Goal: Task Accomplishment & Management: Use online tool/utility

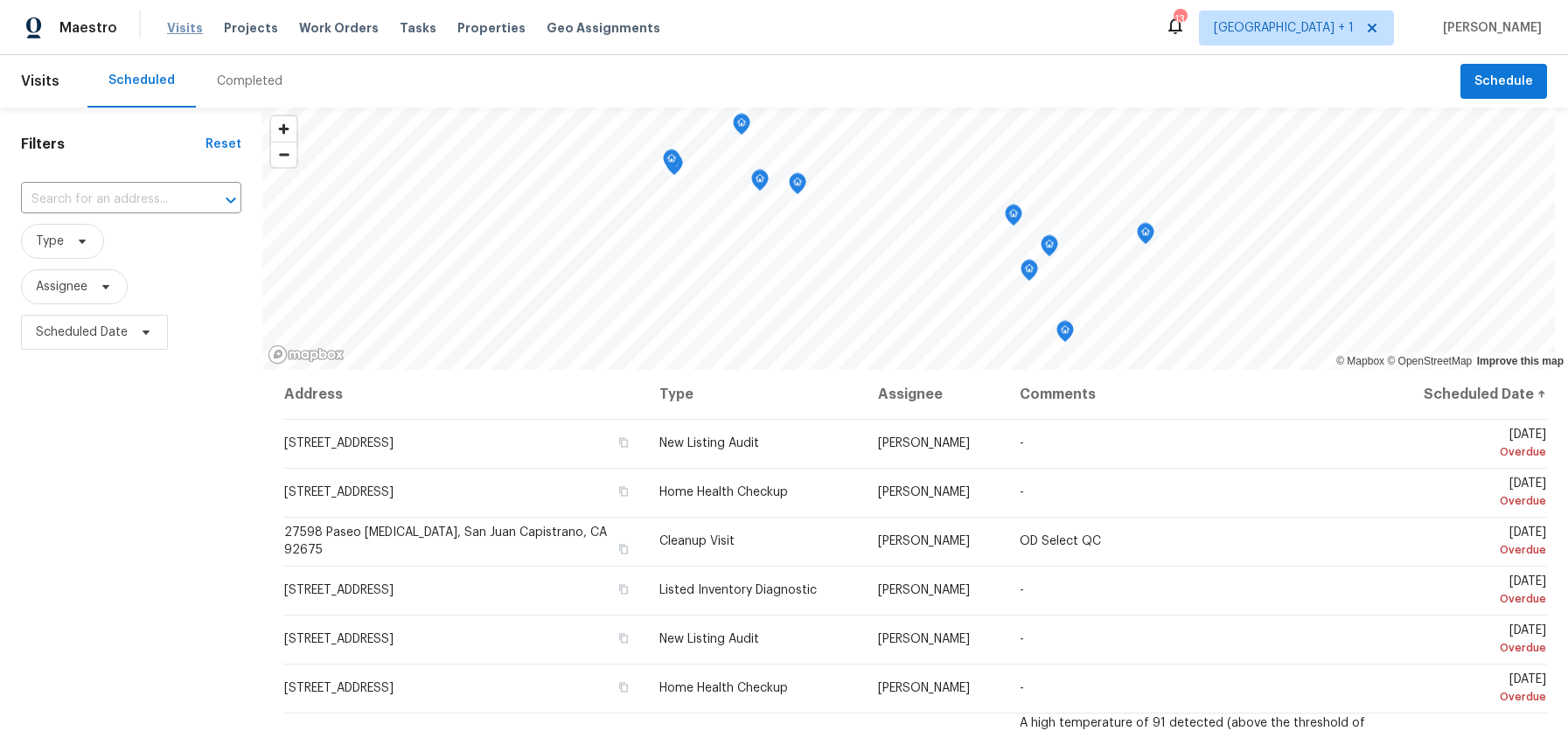
click at [179, 31] on span "Visits" at bounding box center [185, 28] width 36 height 18
click at [172, 23] on span "Visits" at bounding box center [185, 28] width 36 height 18
click at [52, 243] on span "Type" at bounding box center [50, 241] width 28 height 18
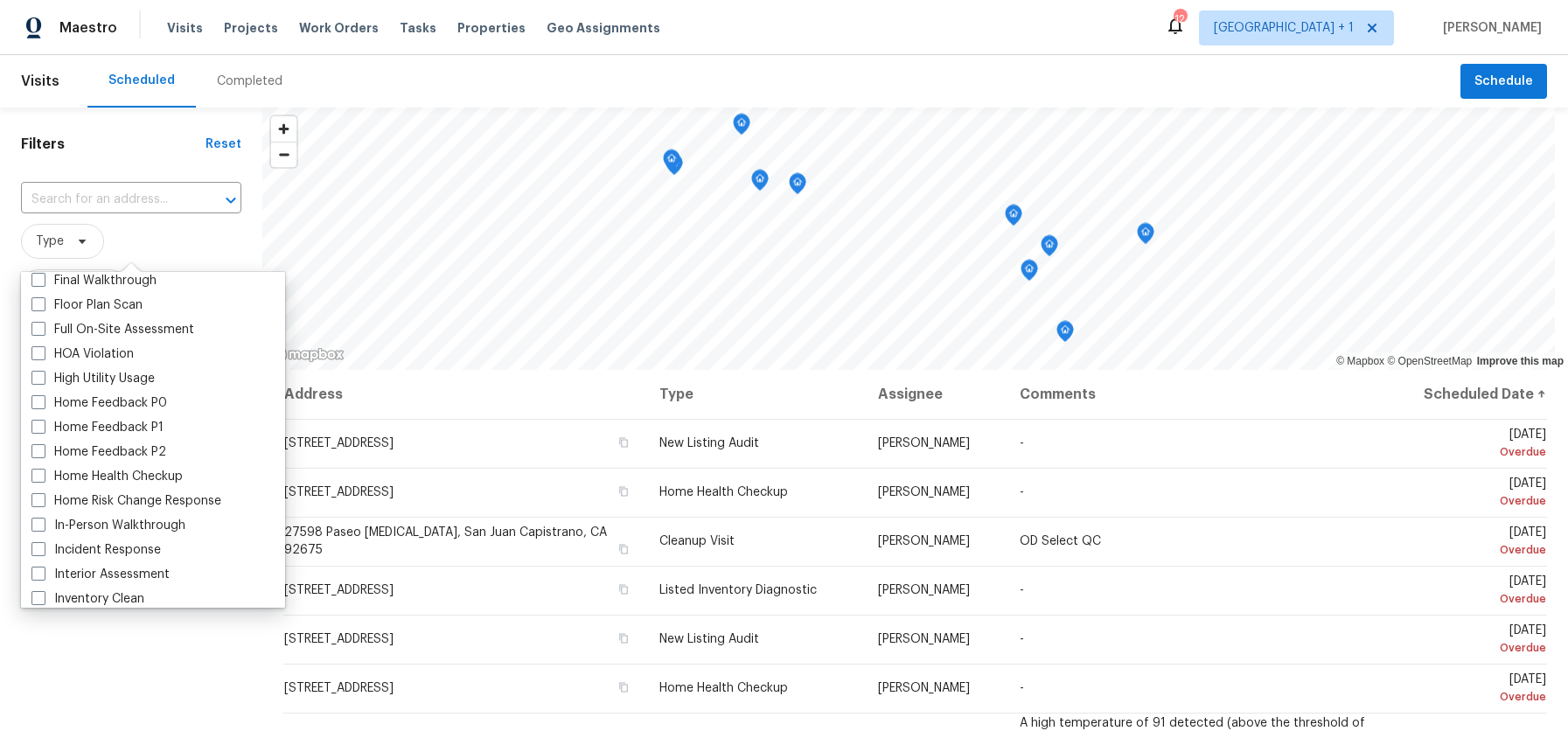
scroll to position [465, 0]
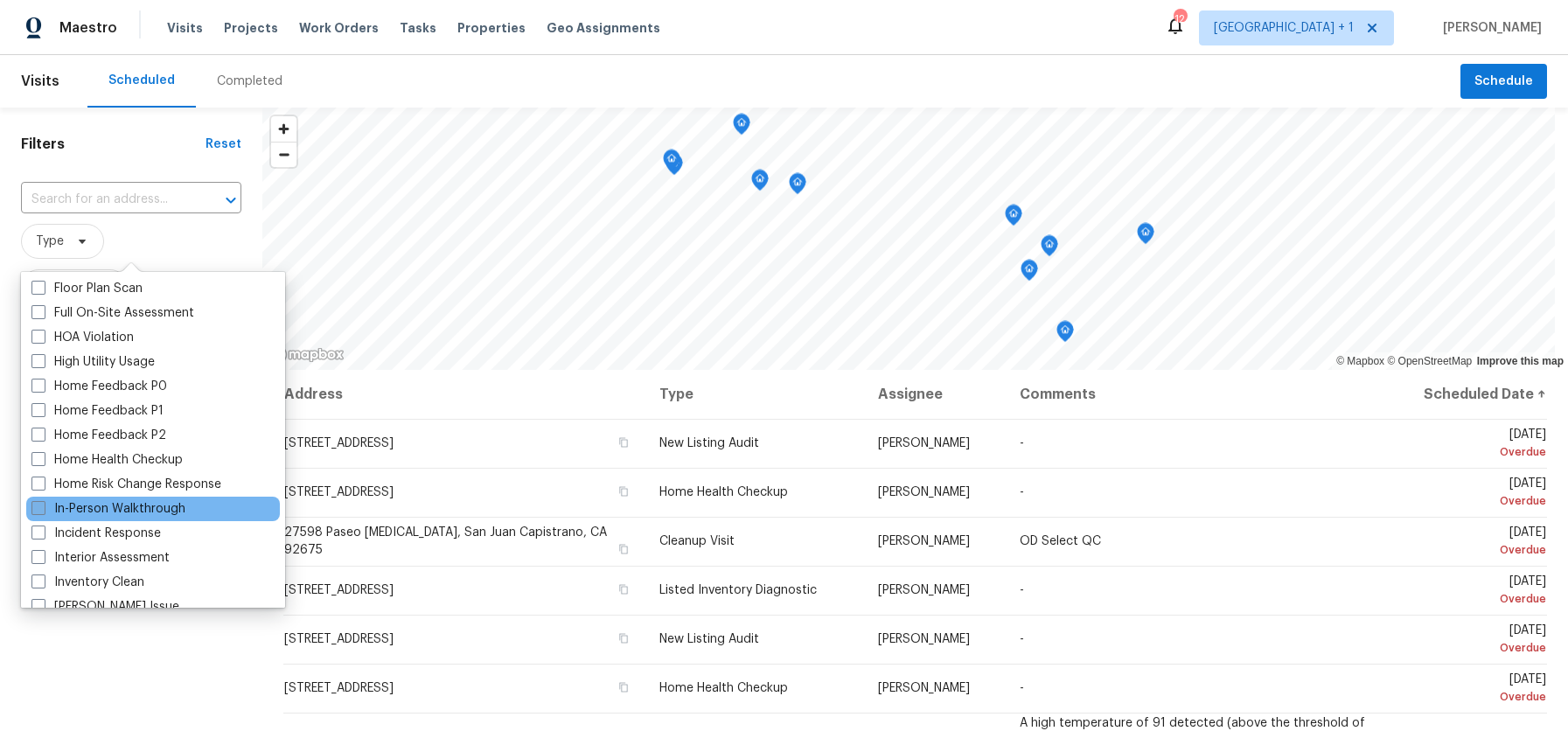
click at [42, 507] on span at bounding box center [38, 507] width 14 height 14
click at [42, 507] on input "In-Person Walkthrough" at bounding box center [37, 506] width 11 height 11
checkbox input "true"
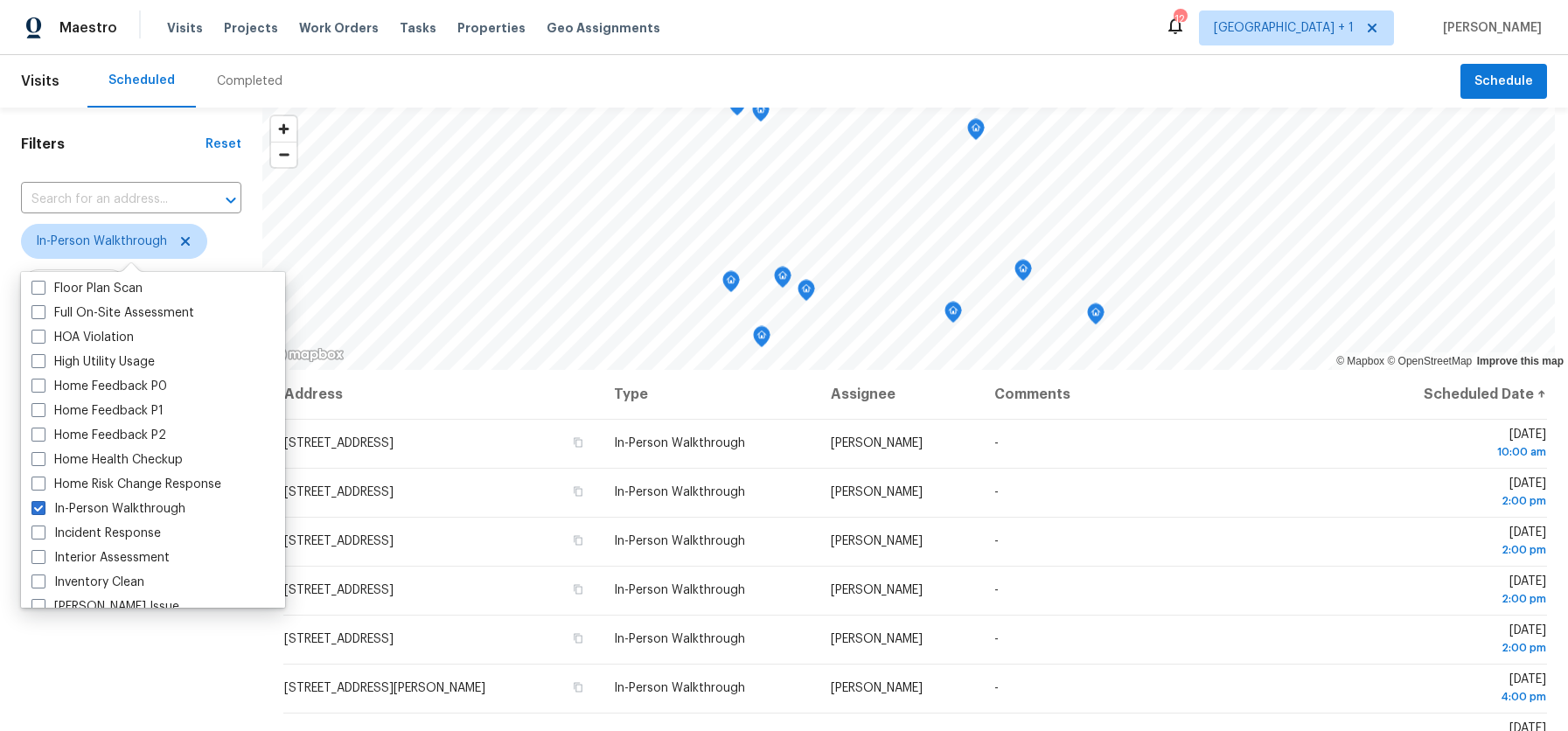
click at [213, 244] on span "In-Person Walkthrough" at bounding box center [132, 241] width 221 height 35
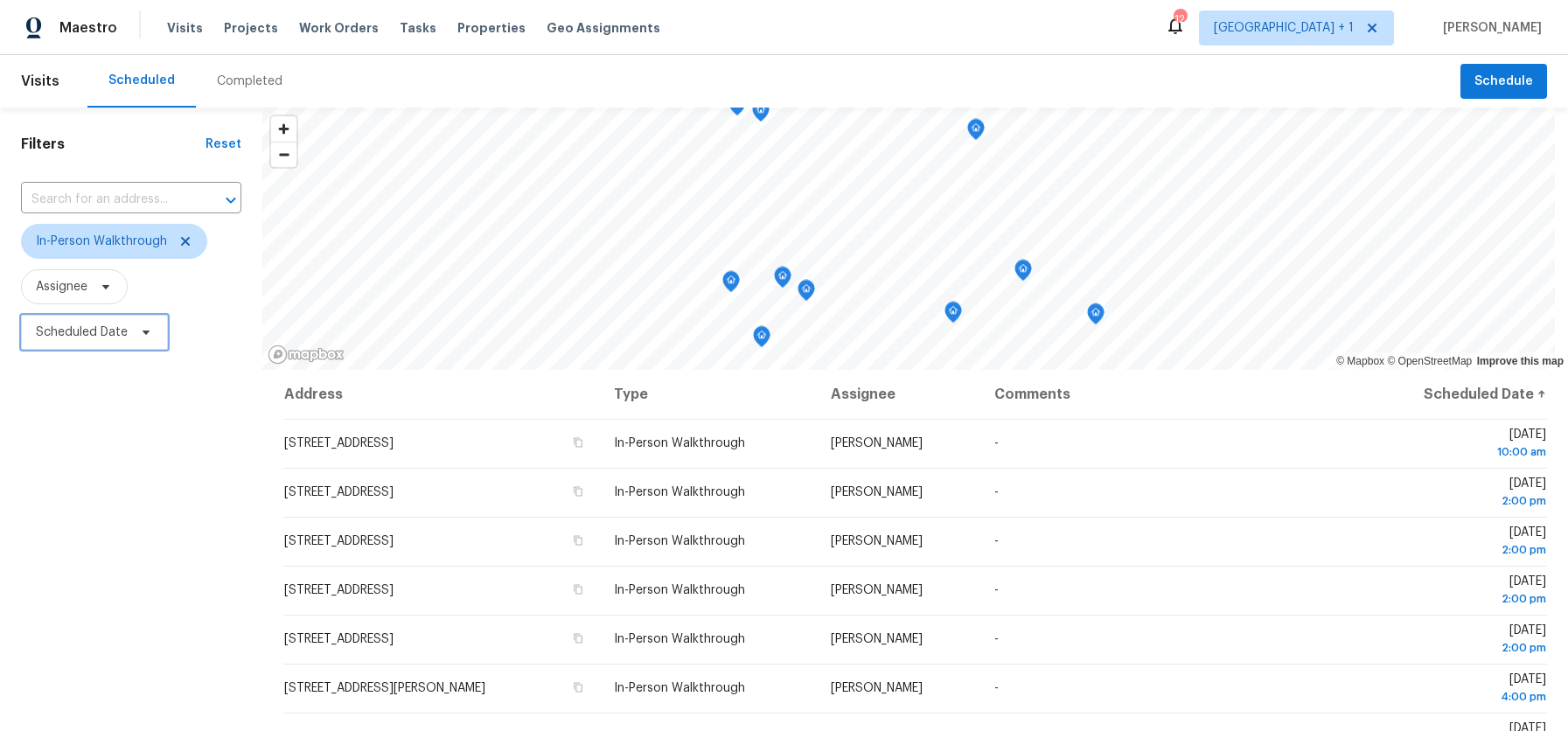
click at [73, 324] on span "Scheduled Date" at bounding box center [82, 332] width 92 height 18
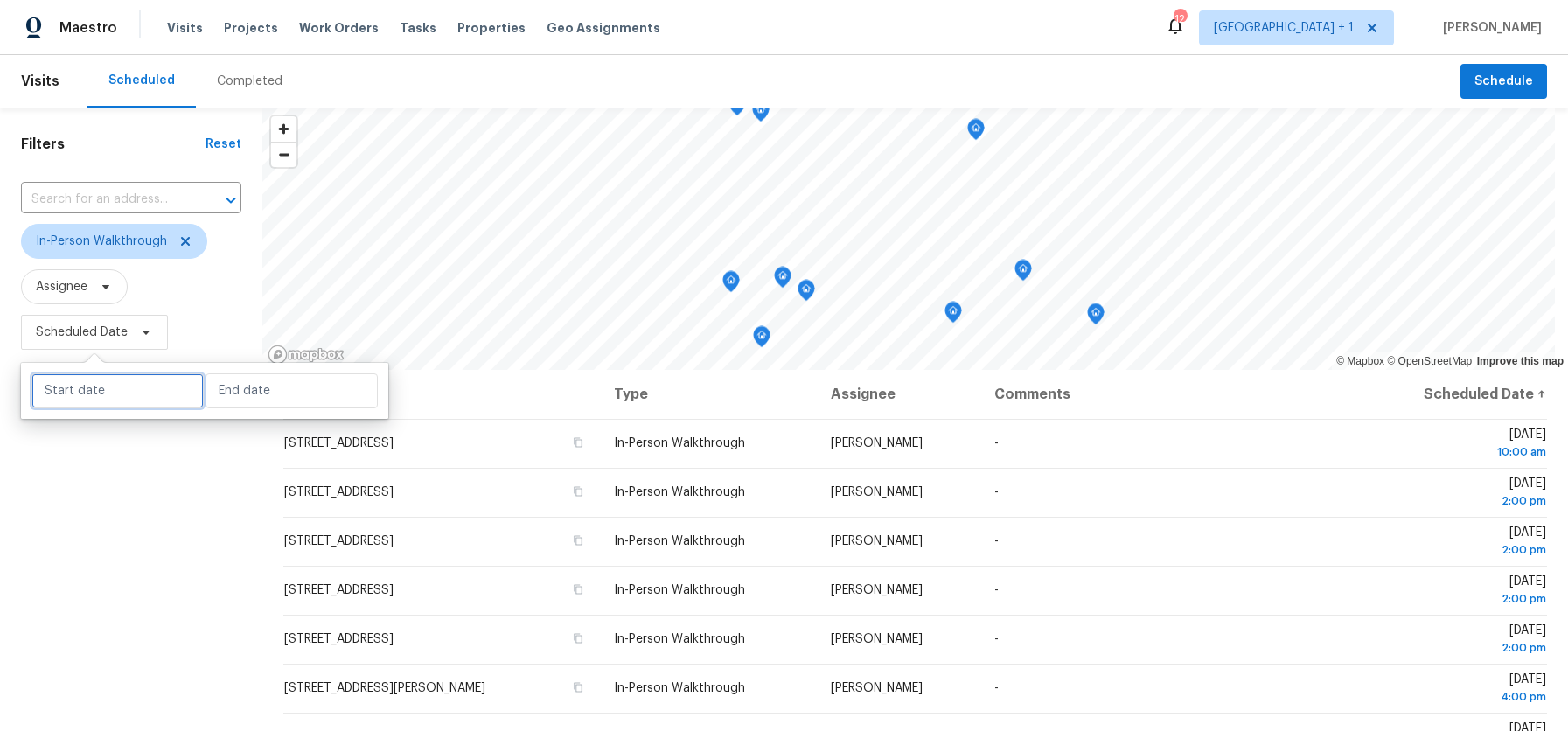
click at [97, 399] on input "text" at bounding box center [118, 391] width 172 height 35
select select "7"
select select "2025"
select select "8"
select select "2025"
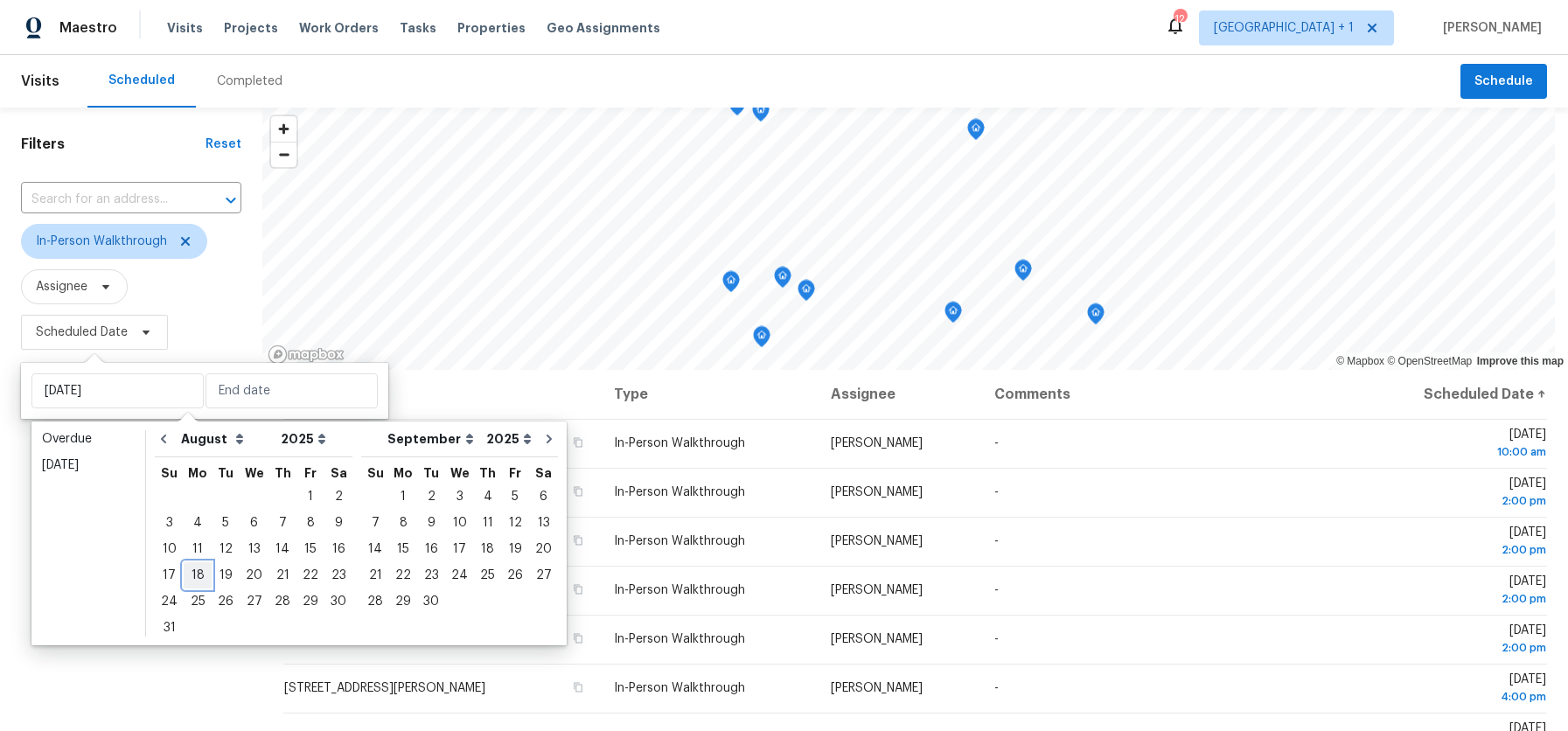
click at [186, 572] on div "18" at bounding box center [198, 575] width 28 height 24
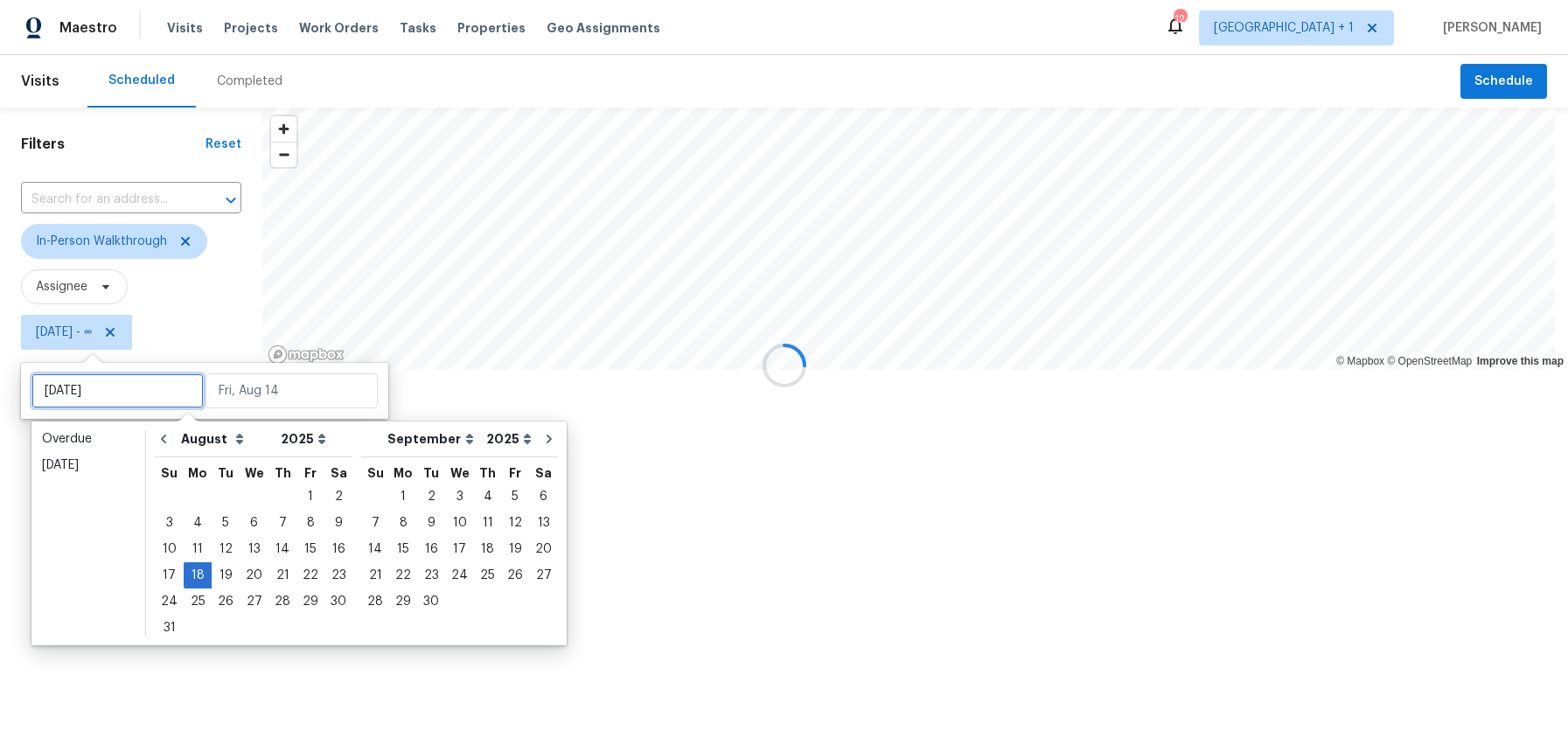
type input "[DATE]"
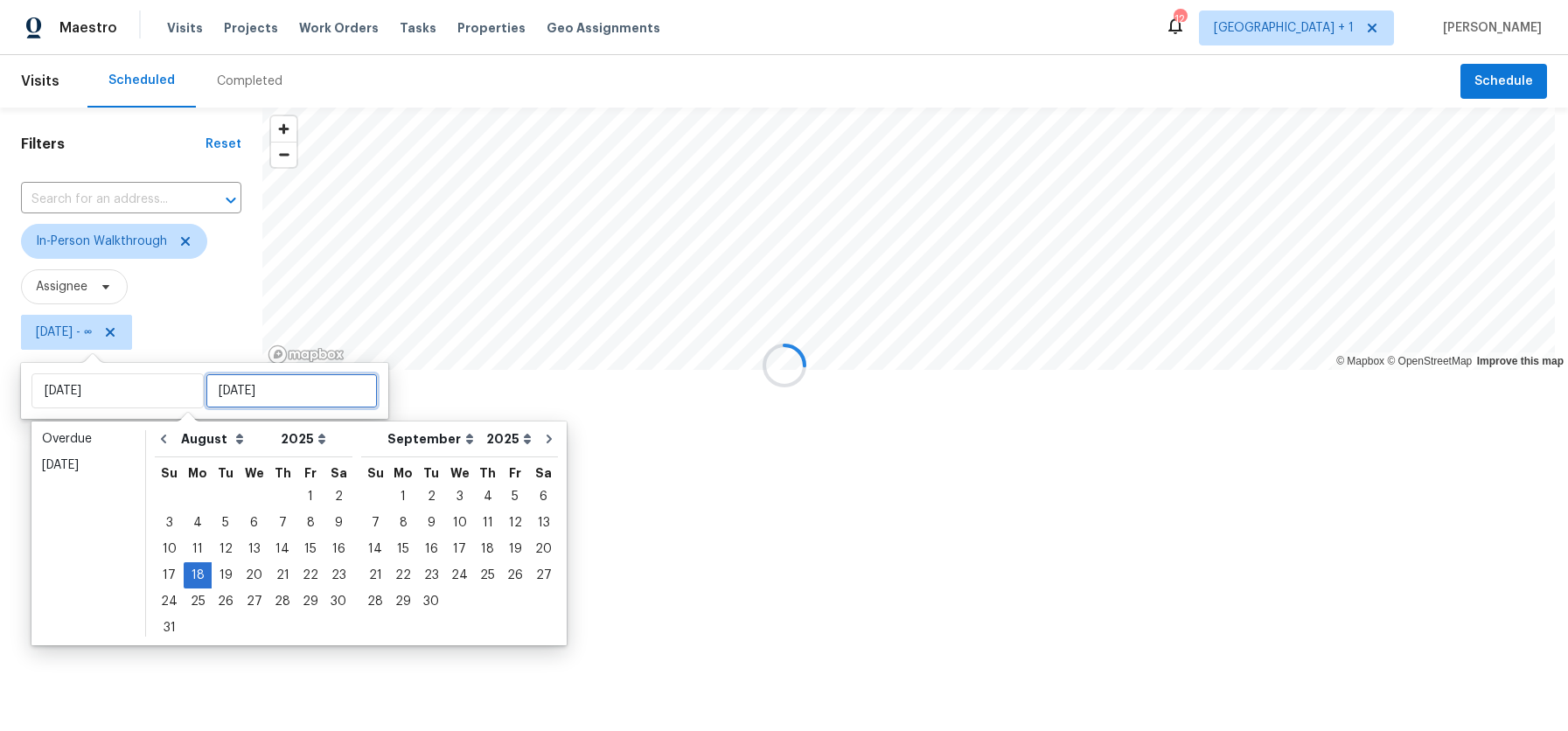
type input "[DATE]"
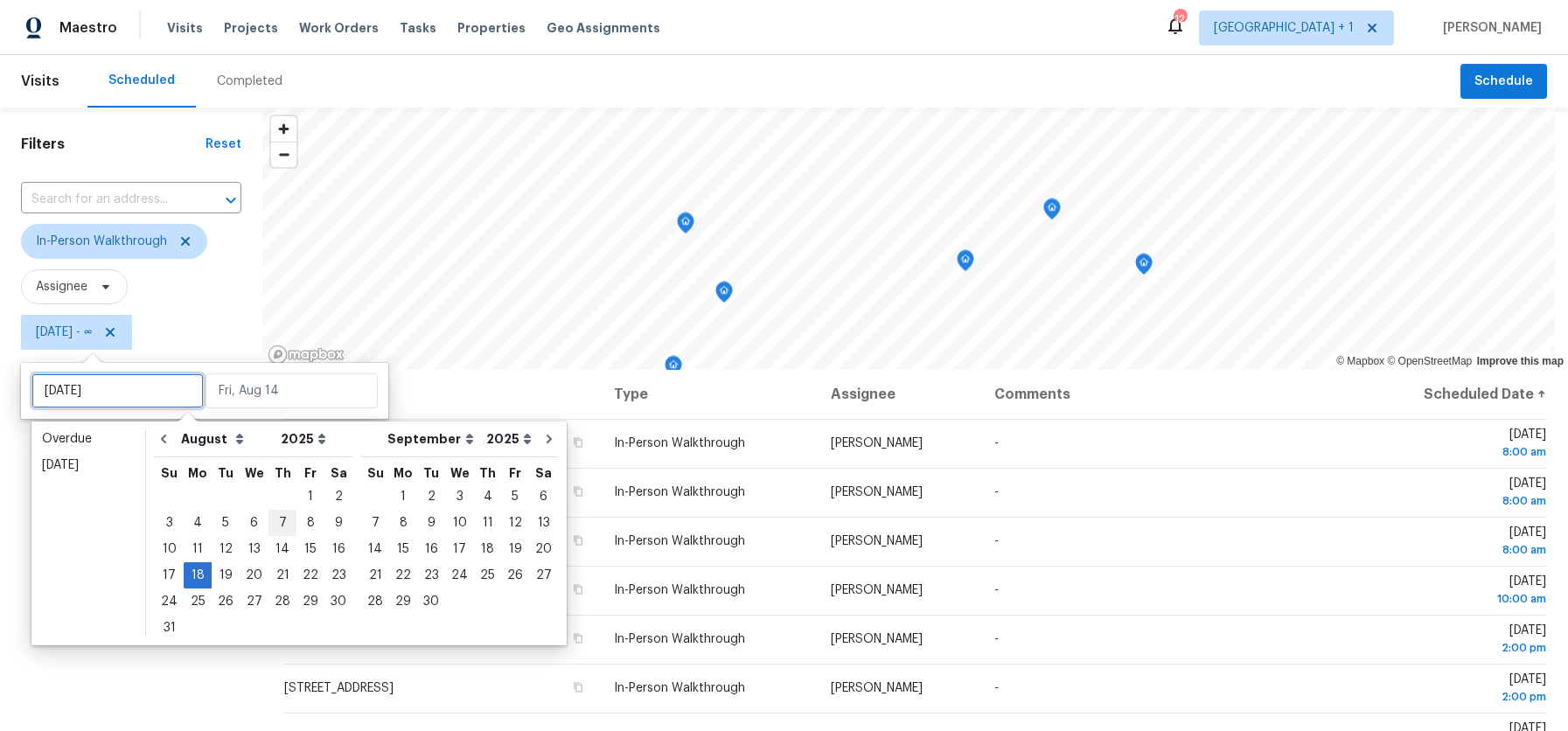
type input "[DATE]"
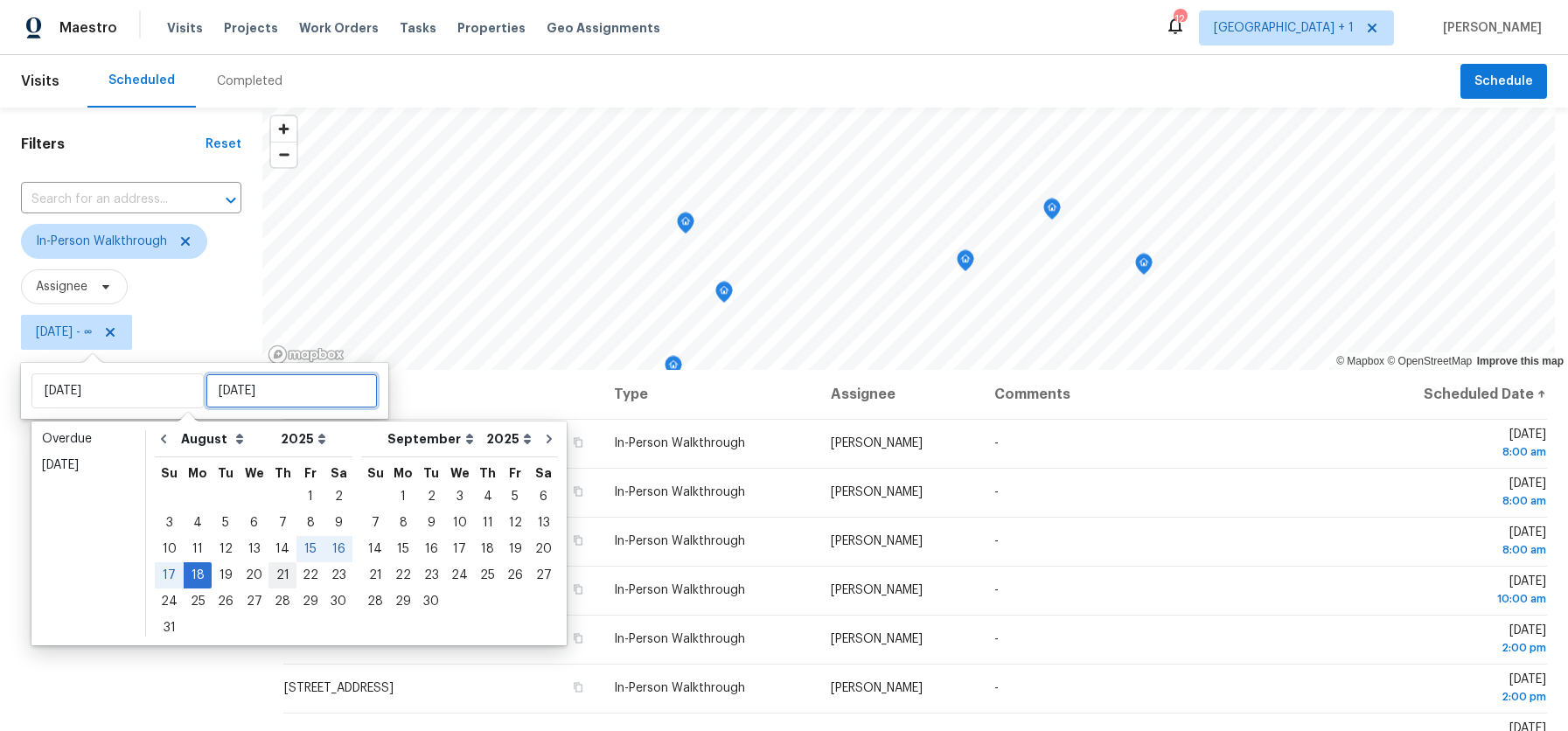
type input "[DATE]"
click at [297, 571] on div "22" at bounding box center [311, 575] width 28 height 24
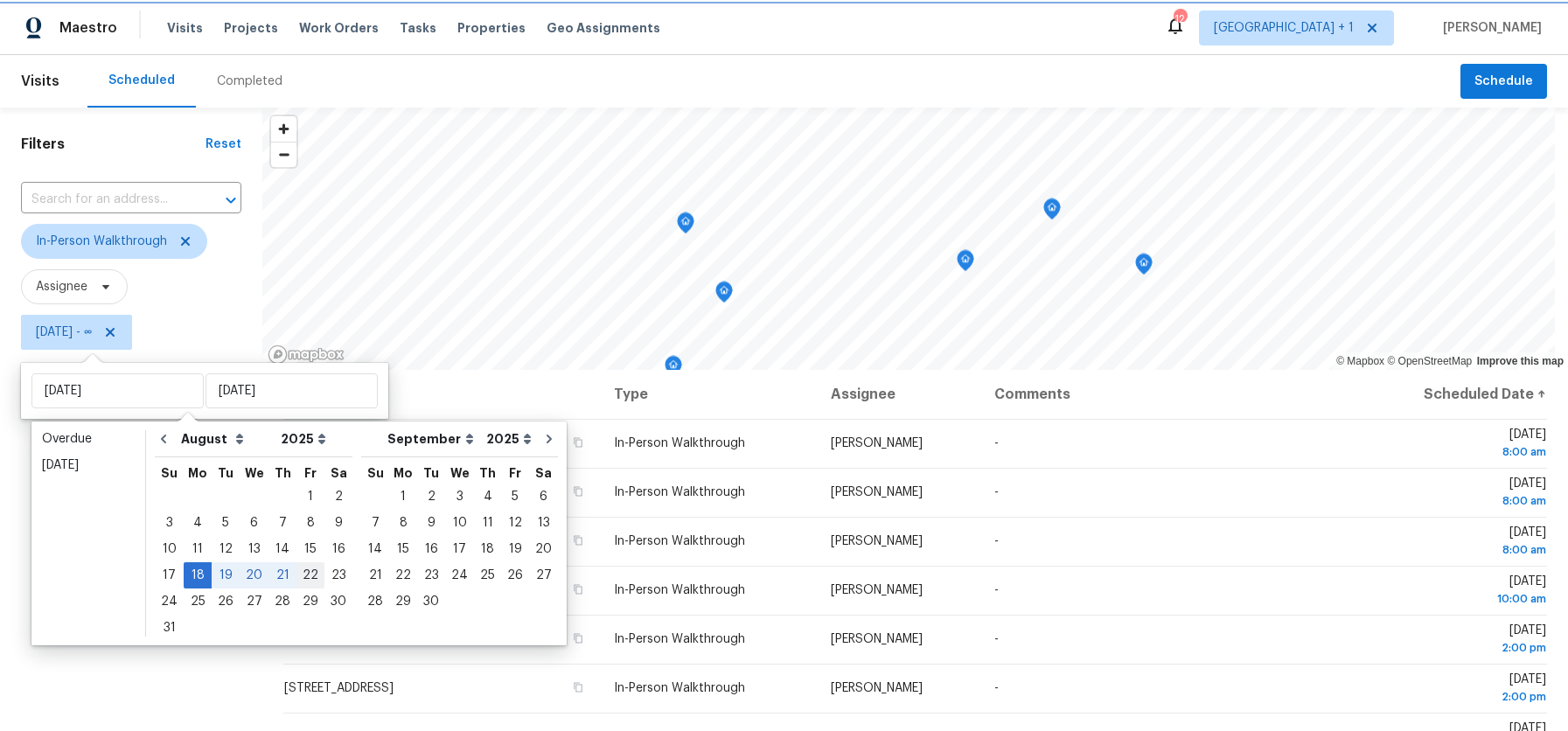
type input "[DATE]"
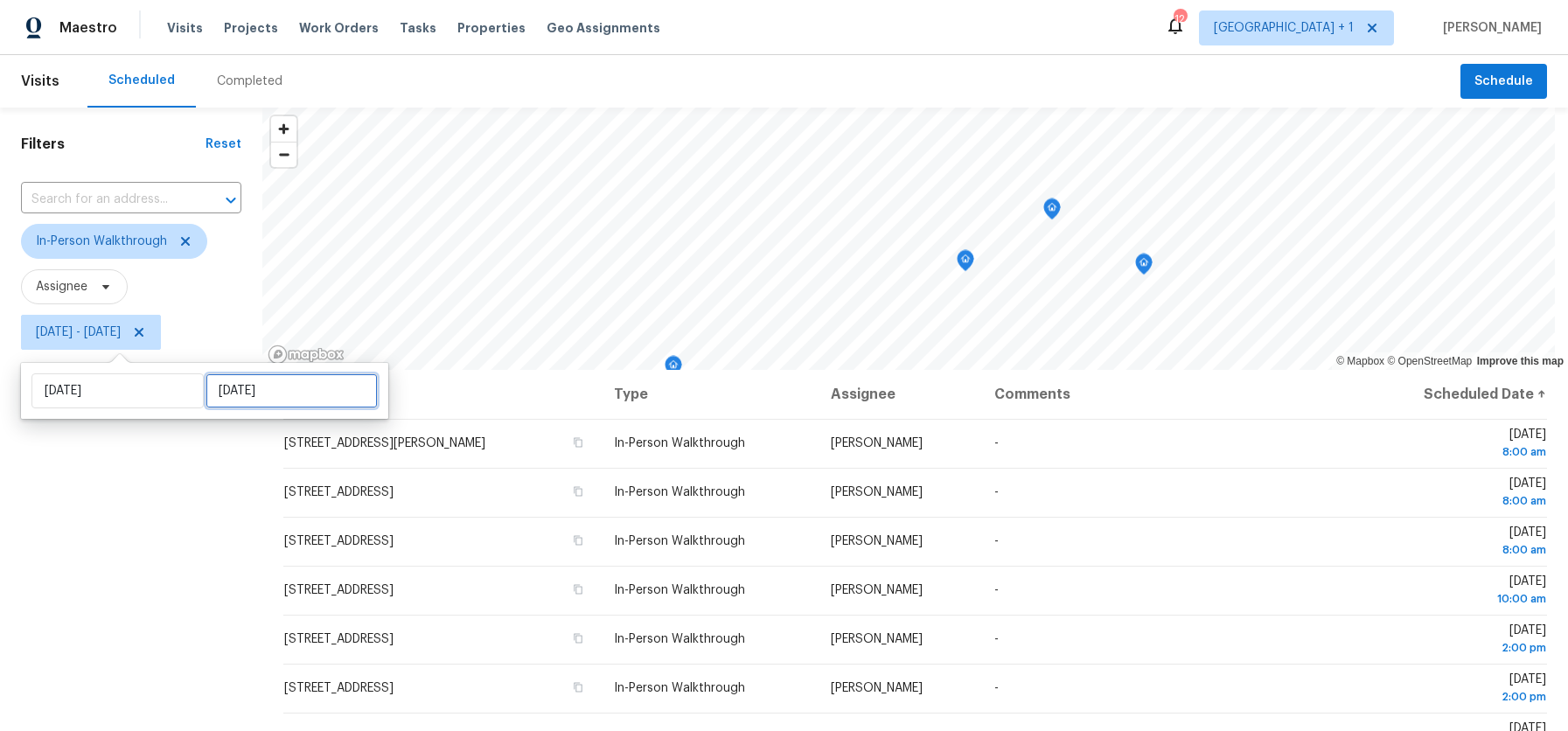
click at [279, 391] on input "[DATE]" at bounding box center [292, 391] width 172 height 35
select select "7"
select select "2025"
select select "8"
select select "2025"
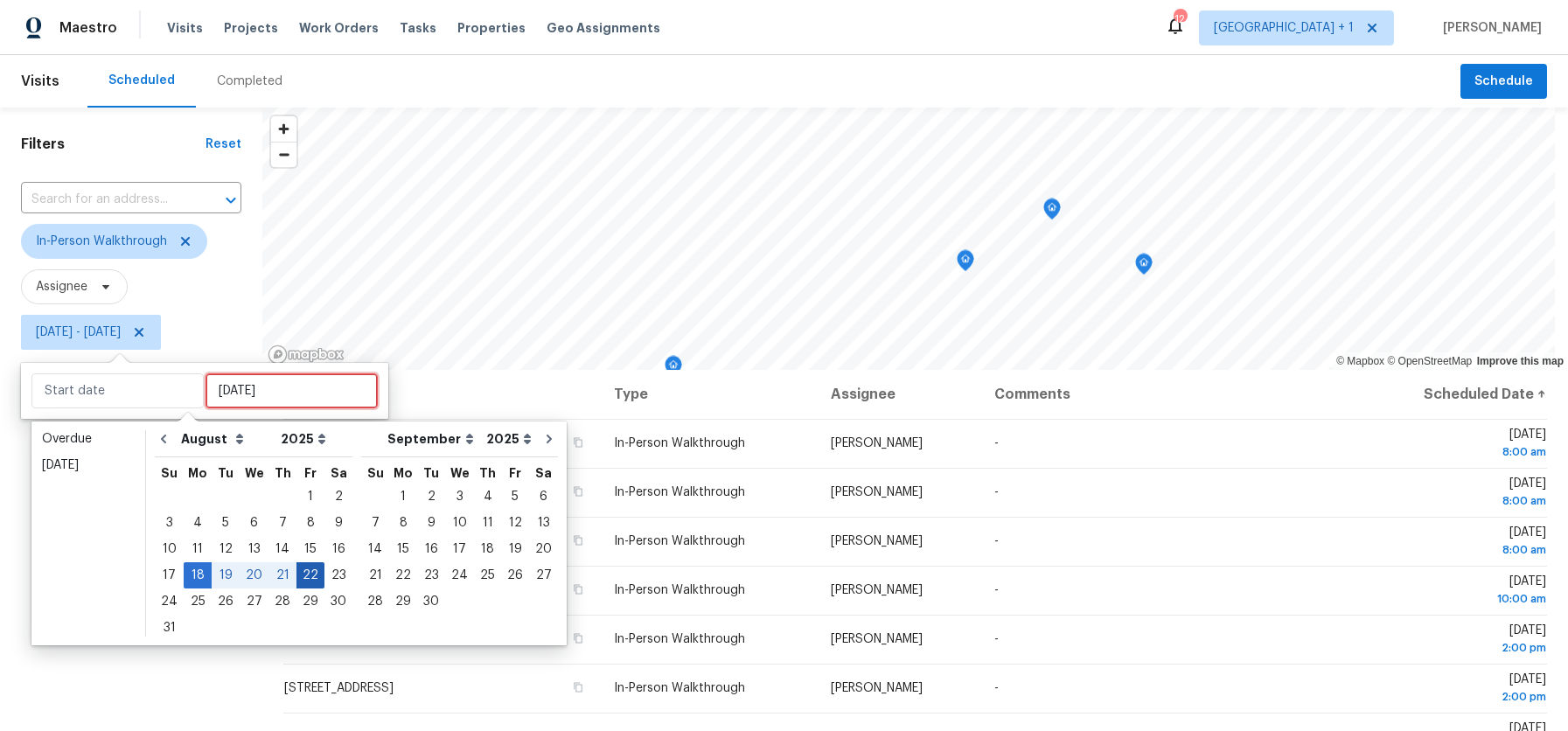
type input "[DATE]"
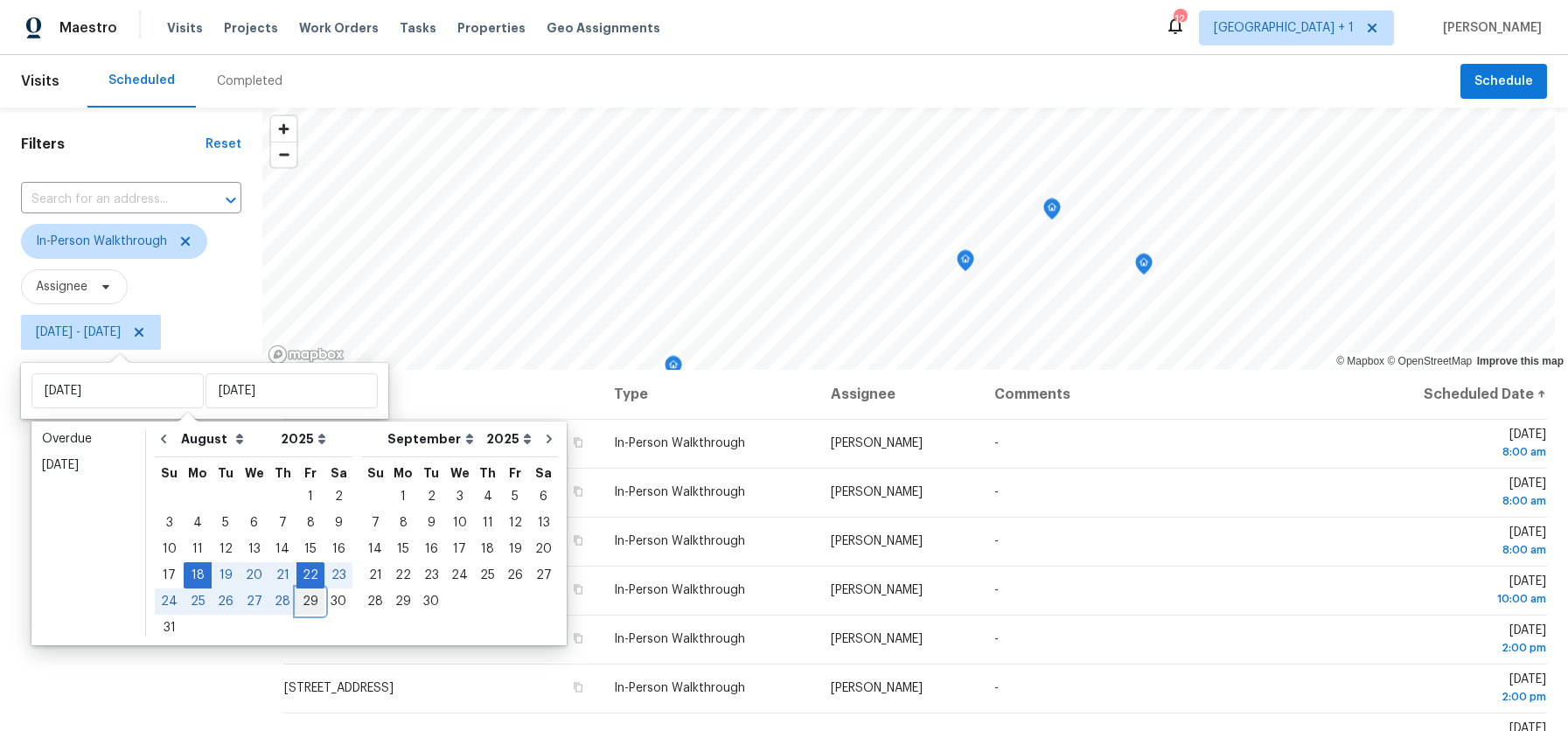
click at [298, 606] on div "29" at bounding box center [311, 602] width 28 height 24
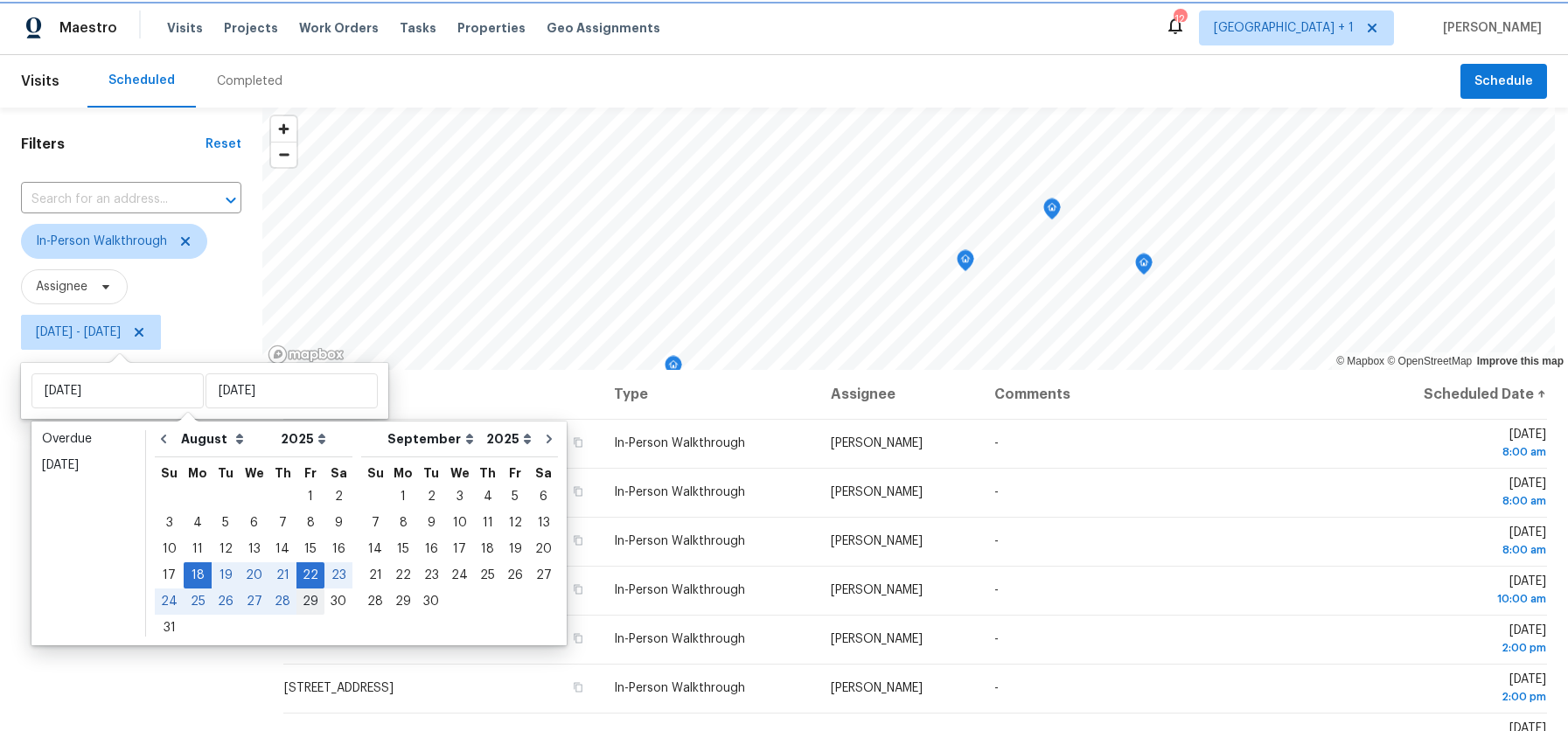
type input "[DATE]"
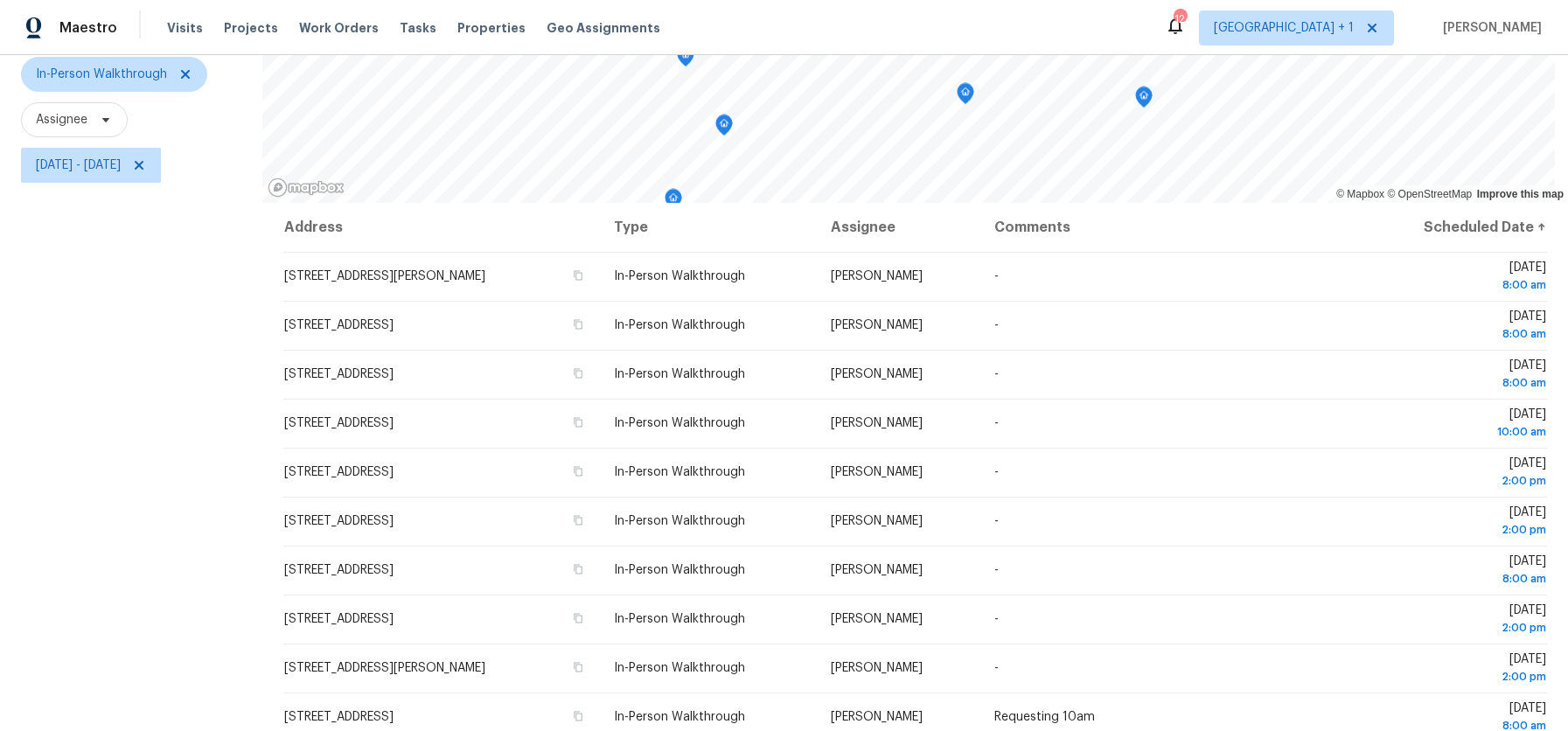
scroll to position [21, 0]
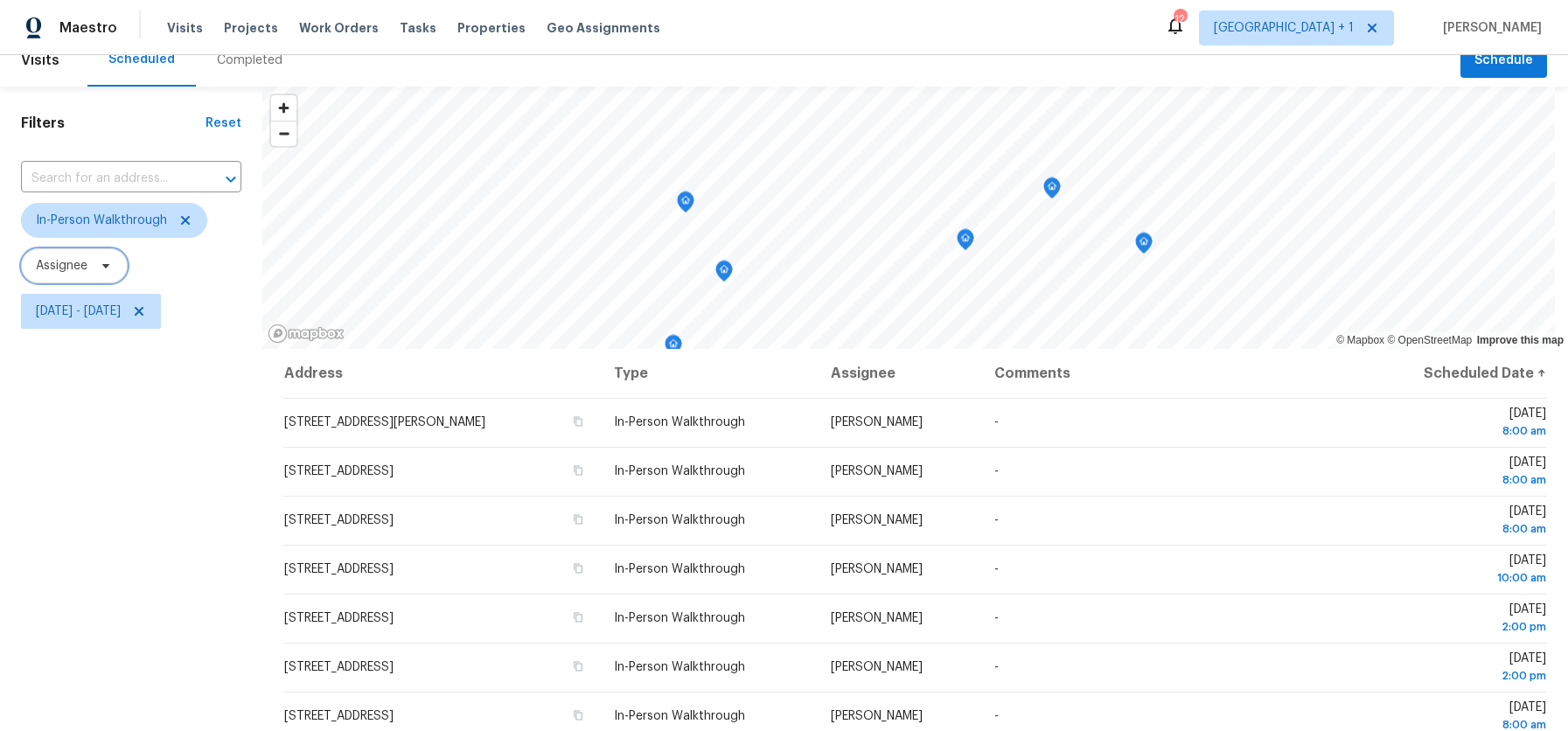
click at [81, 263] on span "Assignee" at bounding box center [62, 265] width 52 height 18
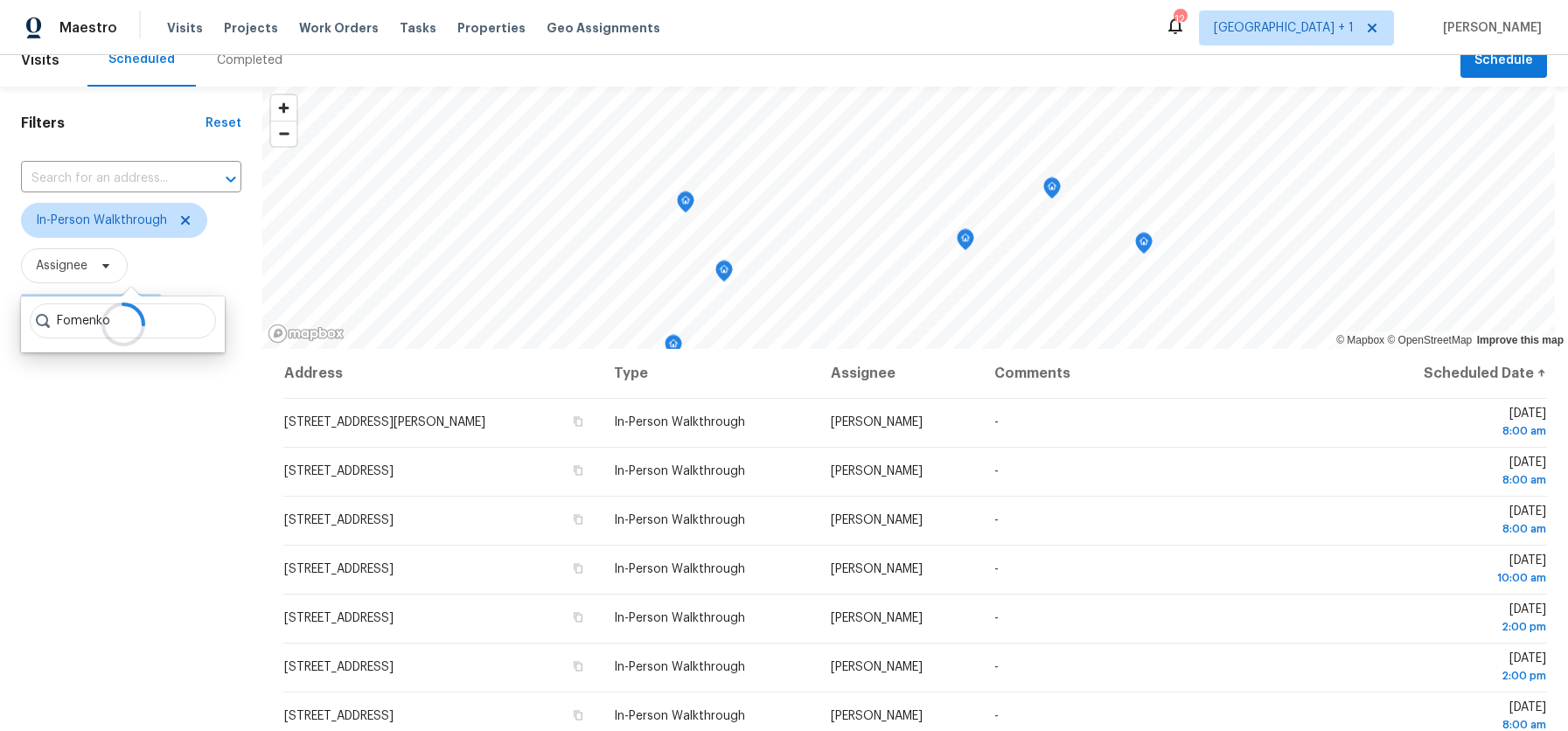
type input "Fomenko"
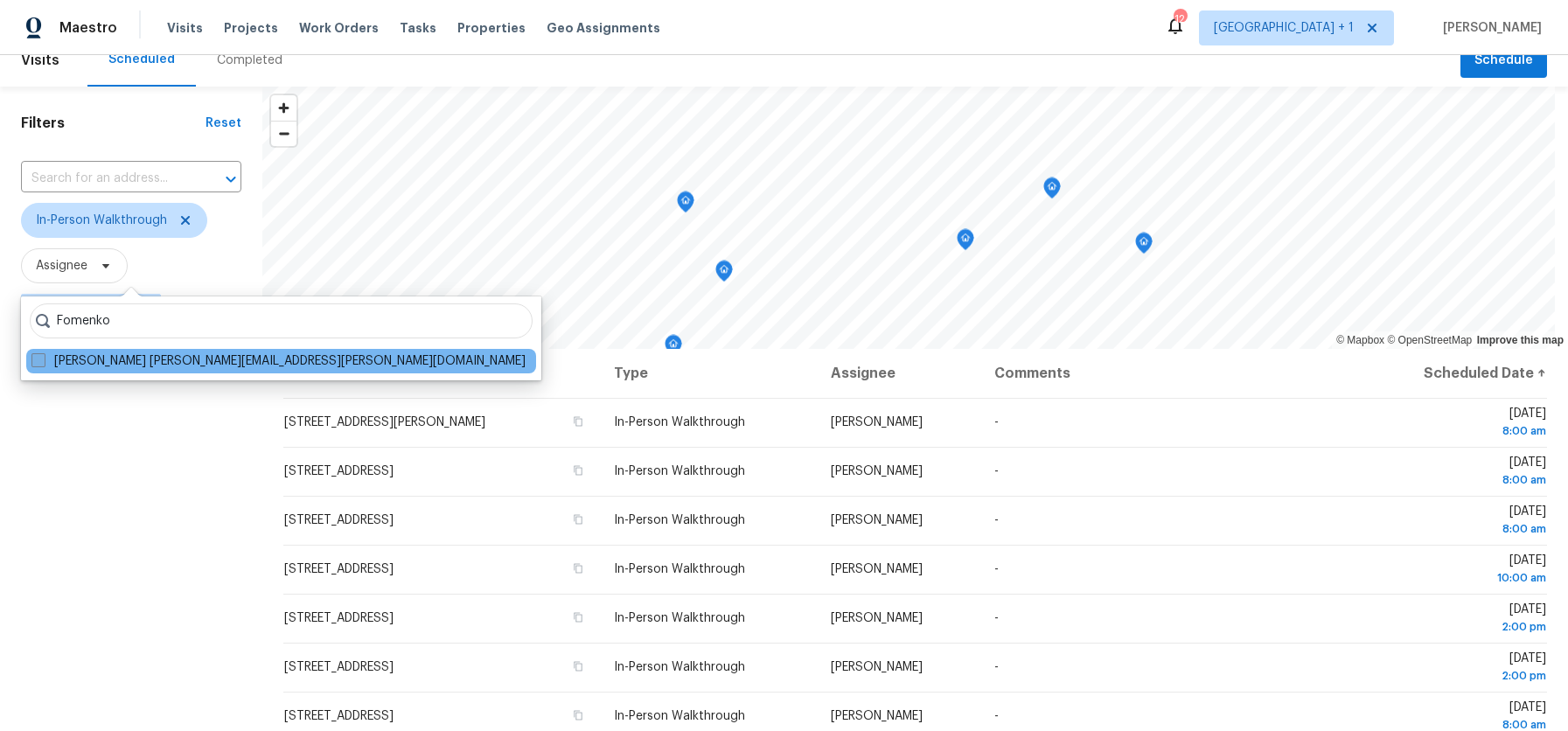
click at [36, 359] on span at bounding box center [38, 360] width 14 height 14
click at [36, 359] on input "Daniel Fomenko daniel.fomenko@opendoor.com" at bounding box center [37, 358] width 11 height 11
checkbox input "true"
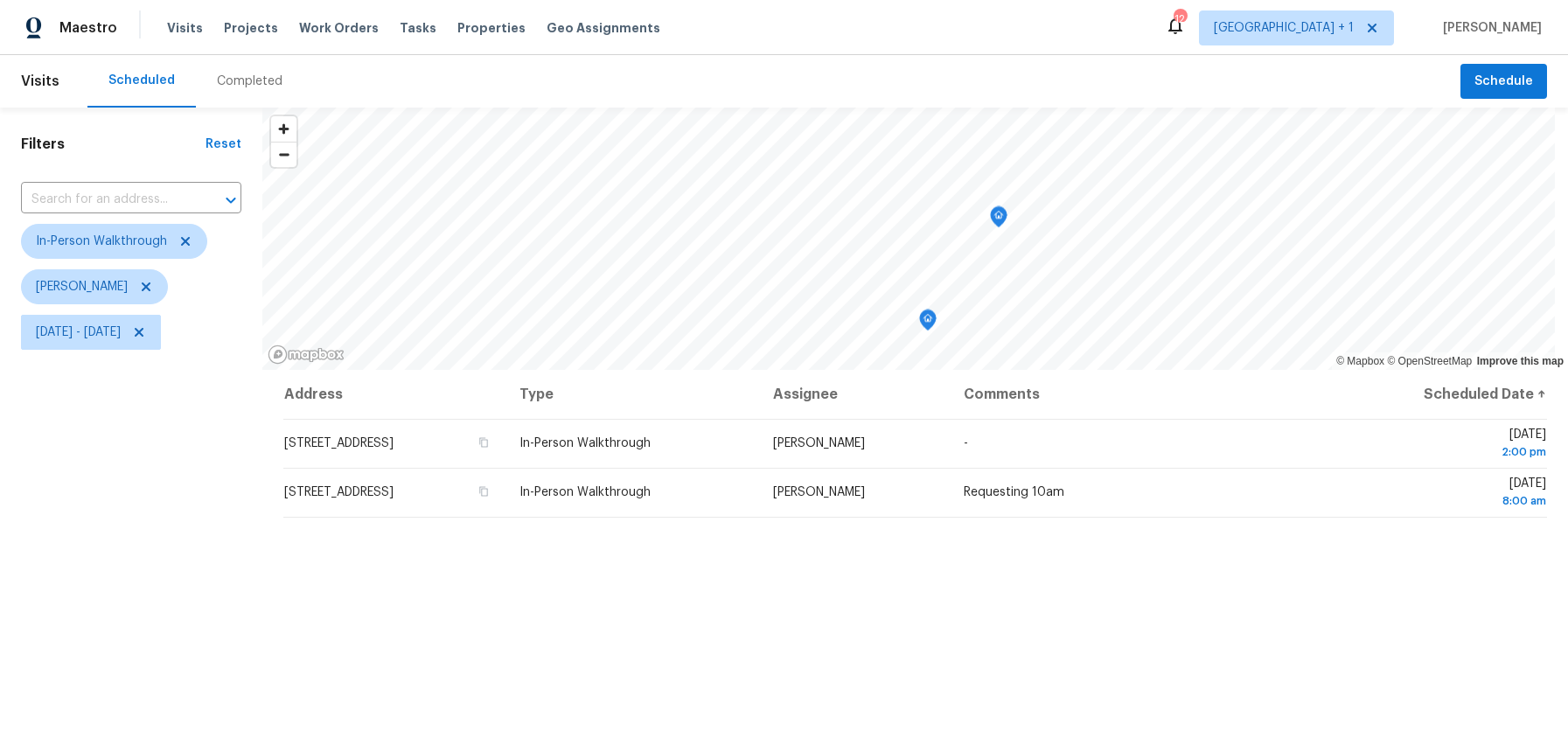
click at [406, 614] on div "Address Type Assignee Comments Scheduled Date ↑ 2445 W Lincoln St, Long Beach, …" at bounding box center [915, 662] width 1306 height 585
click at [121, 481] on div "Filters Reset ​ In-Person Walkthrough Daniel Fomenko Mon, Aug 18 - Fri, Aug 29" at bounding box center [131, 532] width 262 height 848
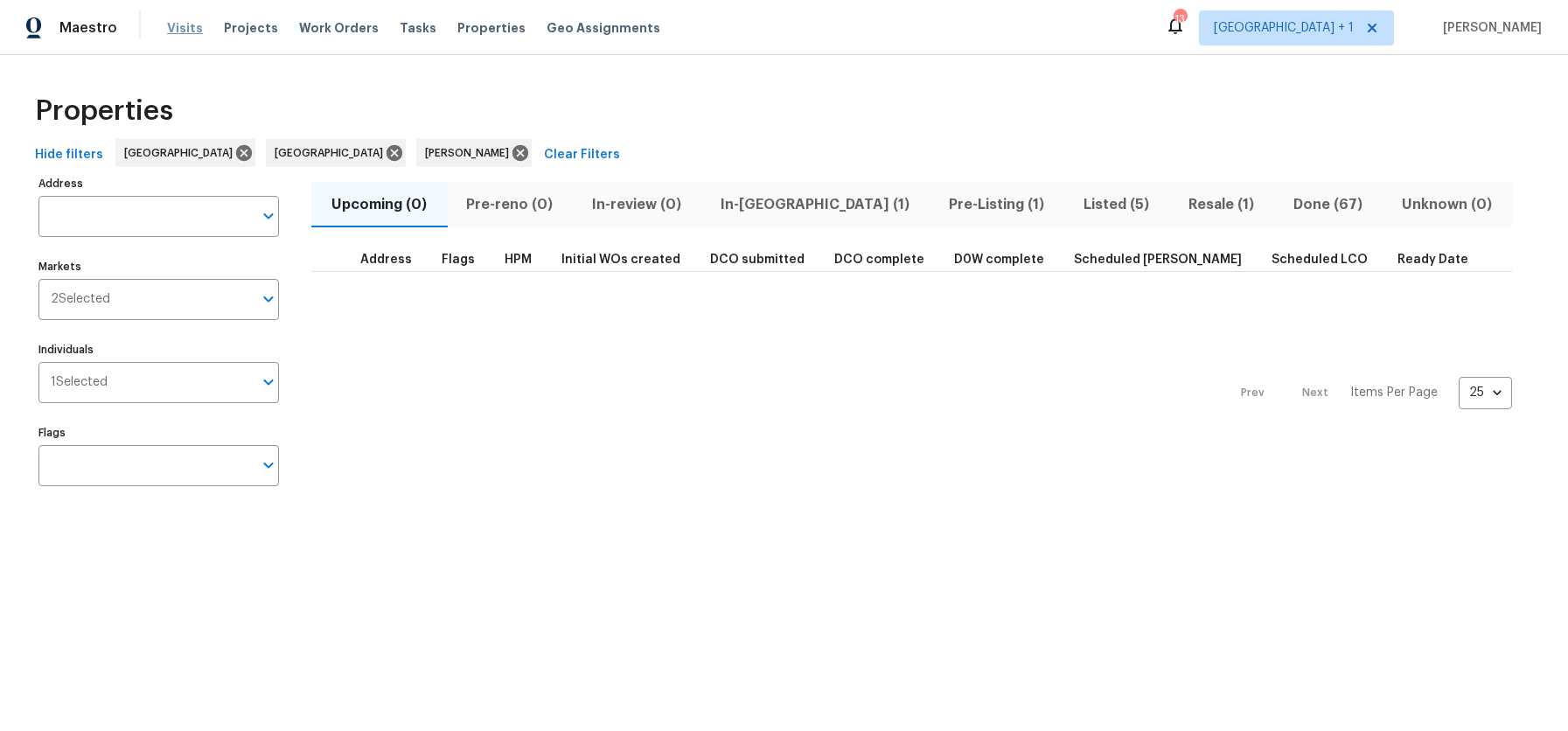
click at [194, 32] on span "Visits" at bounding box center [185, 28] width 36 height 18
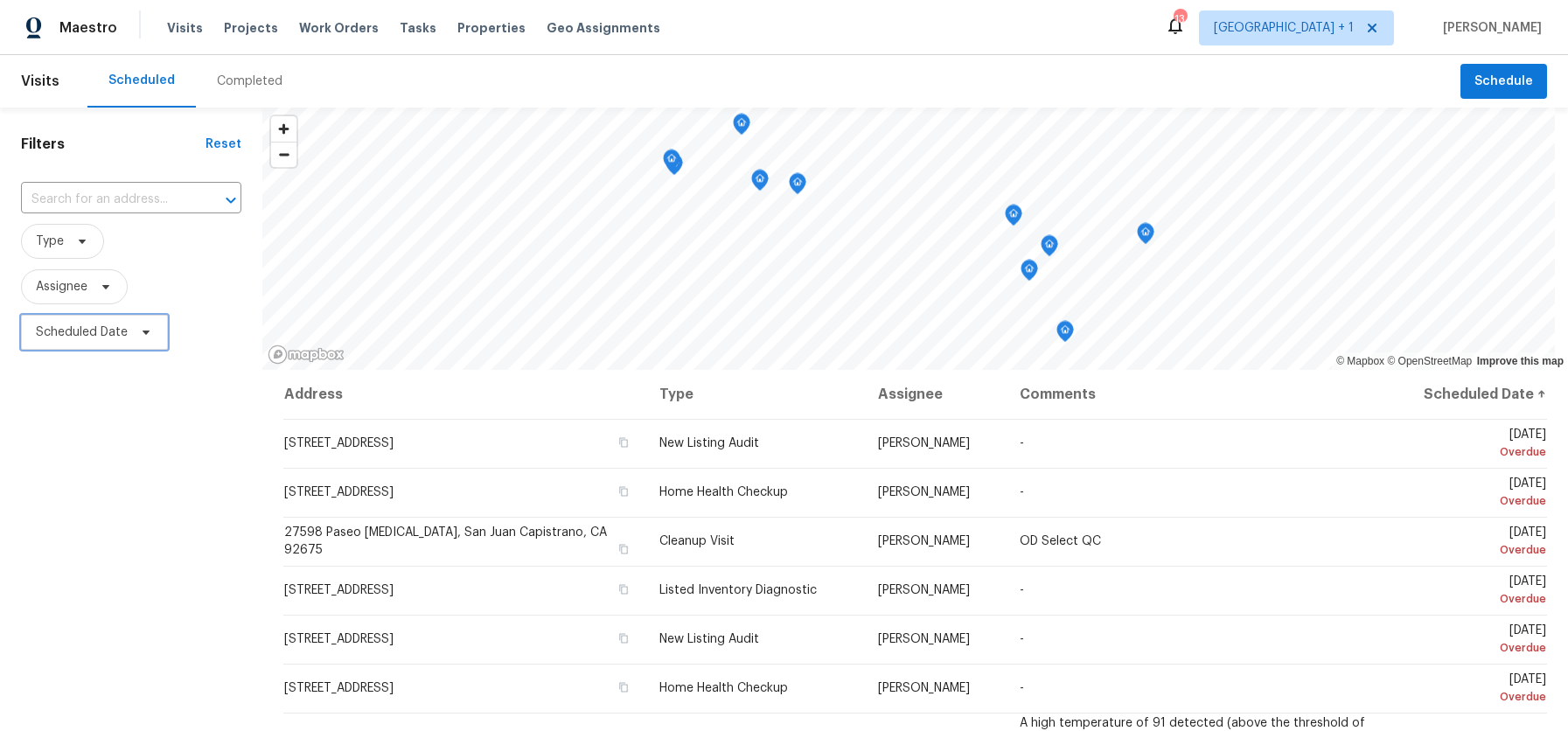
click at [103, 335] on span "Scheduled Date" at bounding box center [82, 332] width 92 height 18
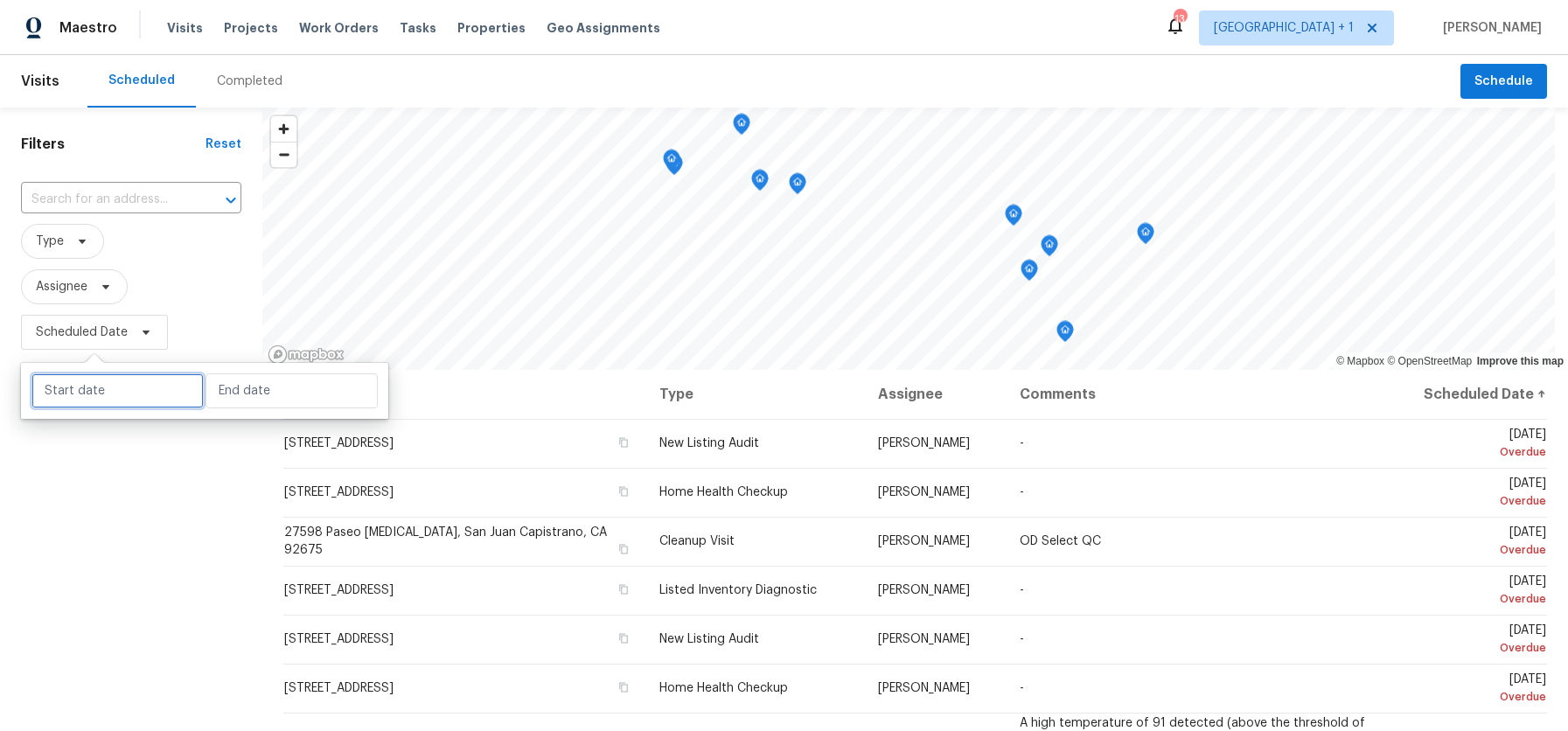
select select "7"
select select "2025"
select select "8"
select select "2025"
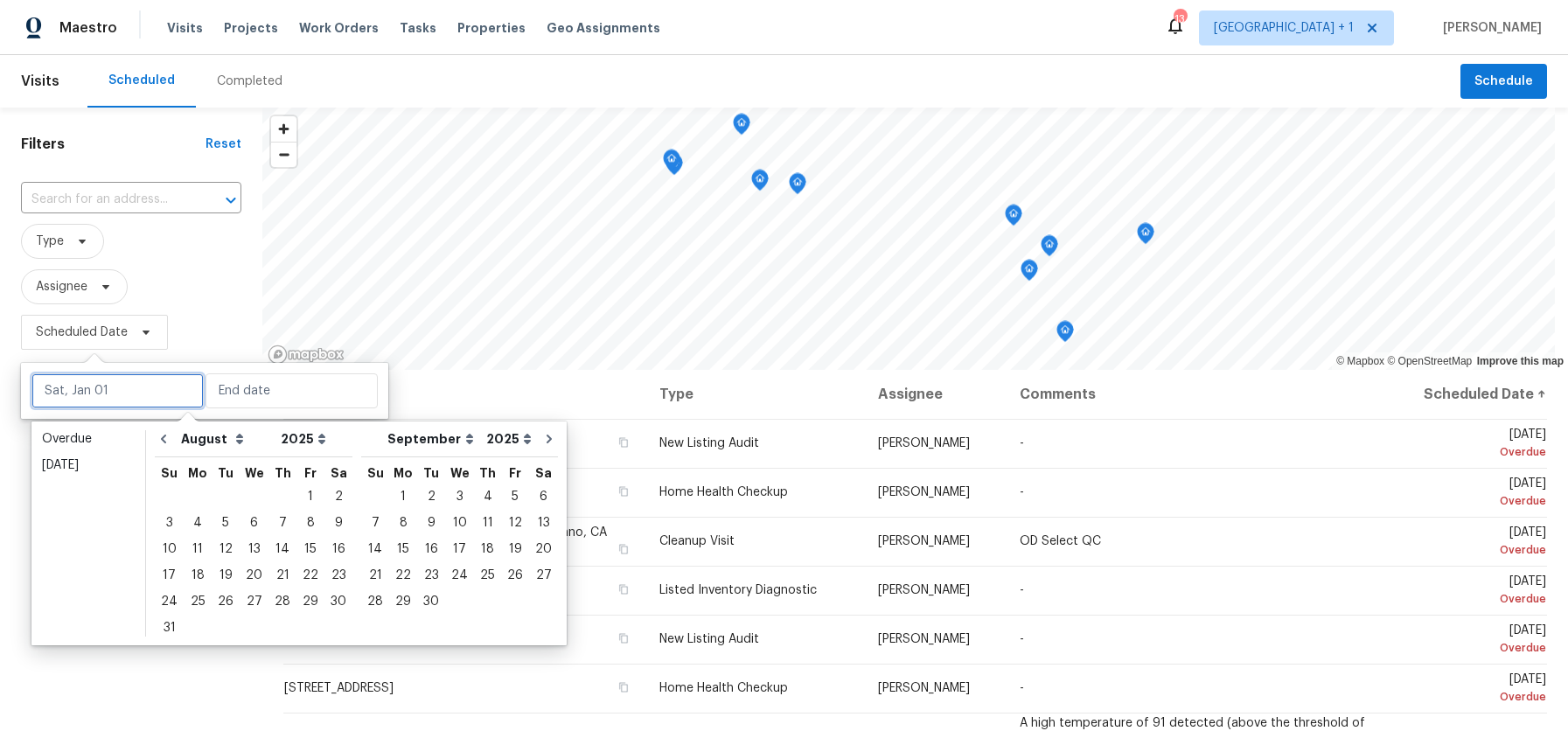
click at [105, 376] on input "text" at bounding box center [118, 391] width 172 height 35
click at [325, 544] on div "16" at bounding box center [338, 549] width 28 height 24
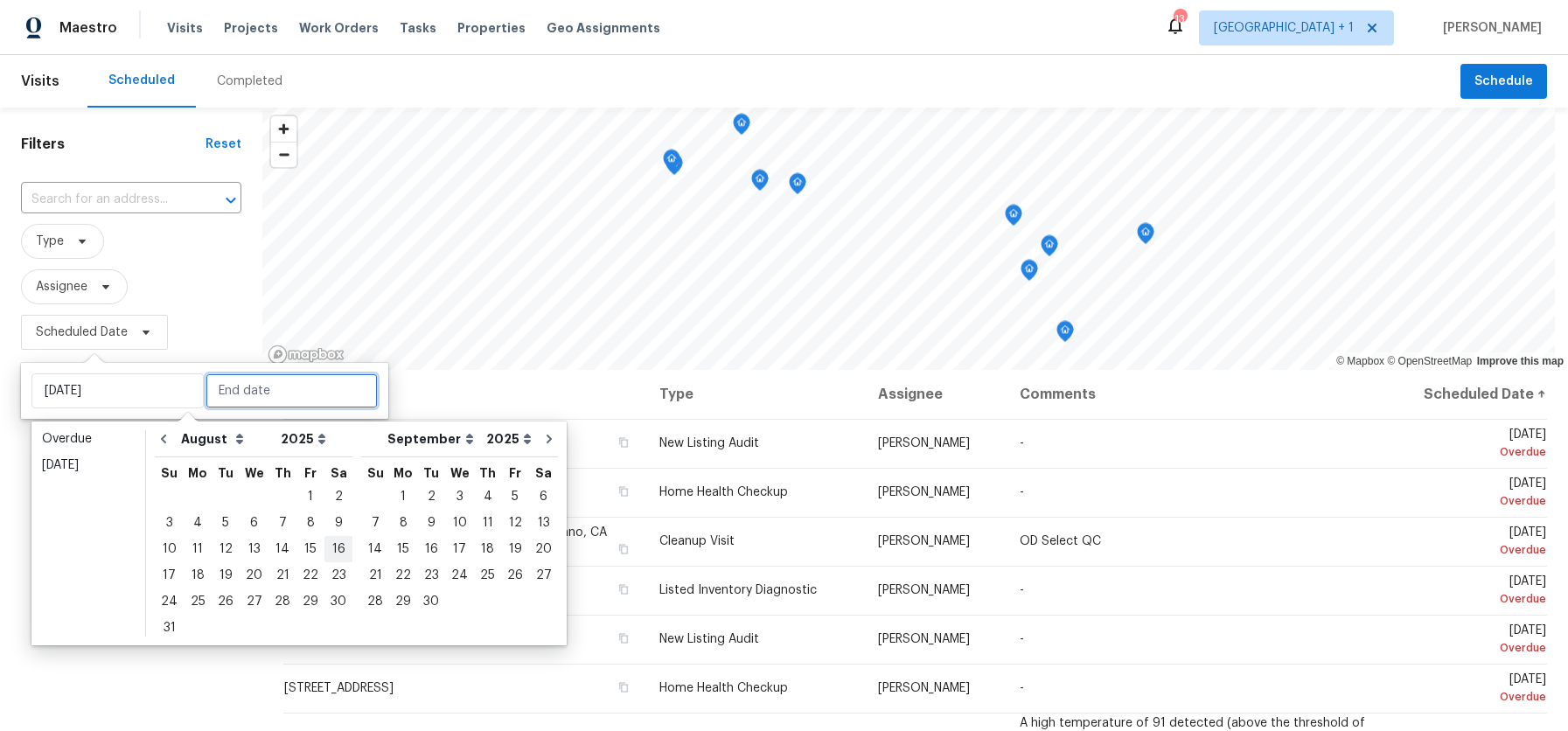
type input "[DATE]"
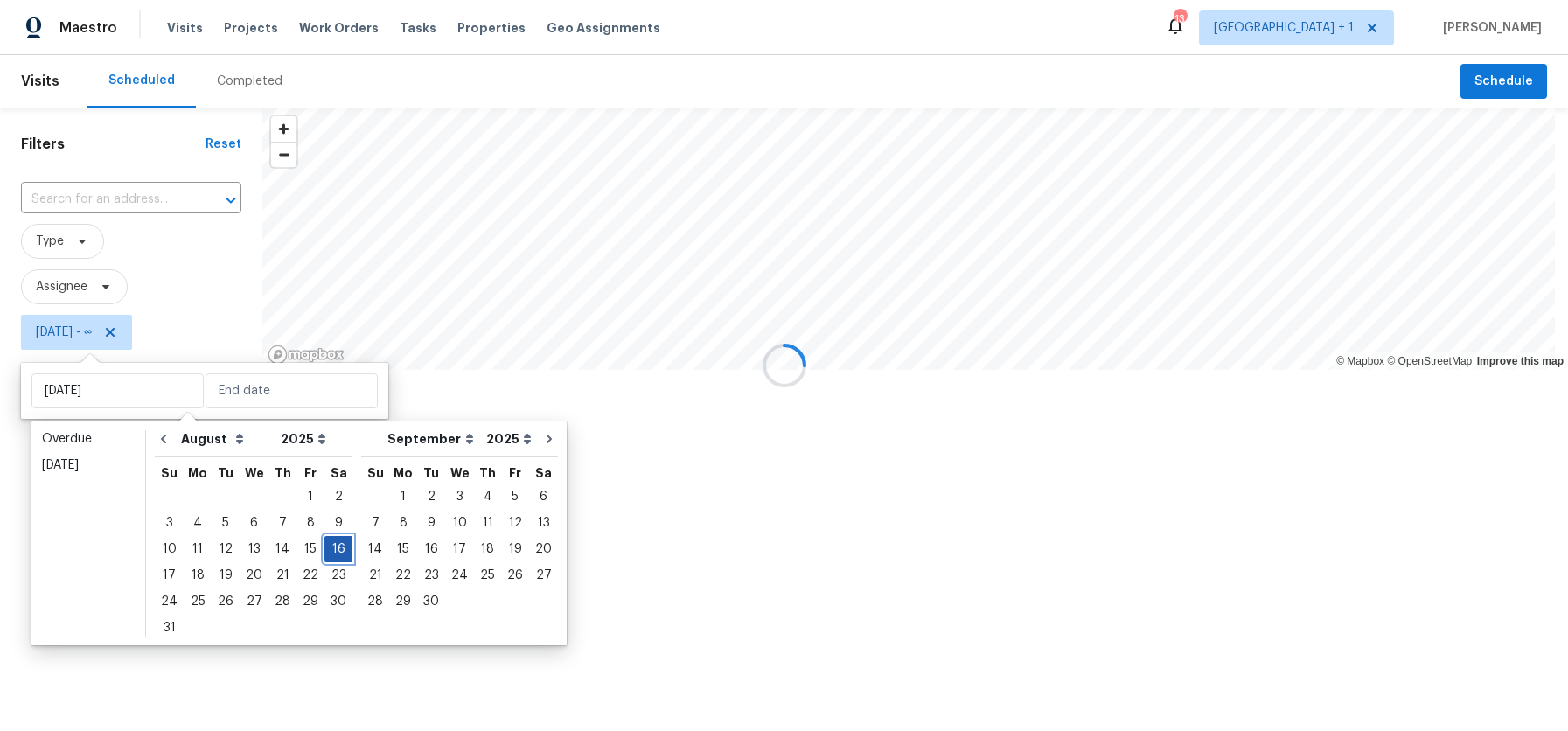
click at [325, 544] on div "16" at bounding box center [338, 549] width 28 height 24
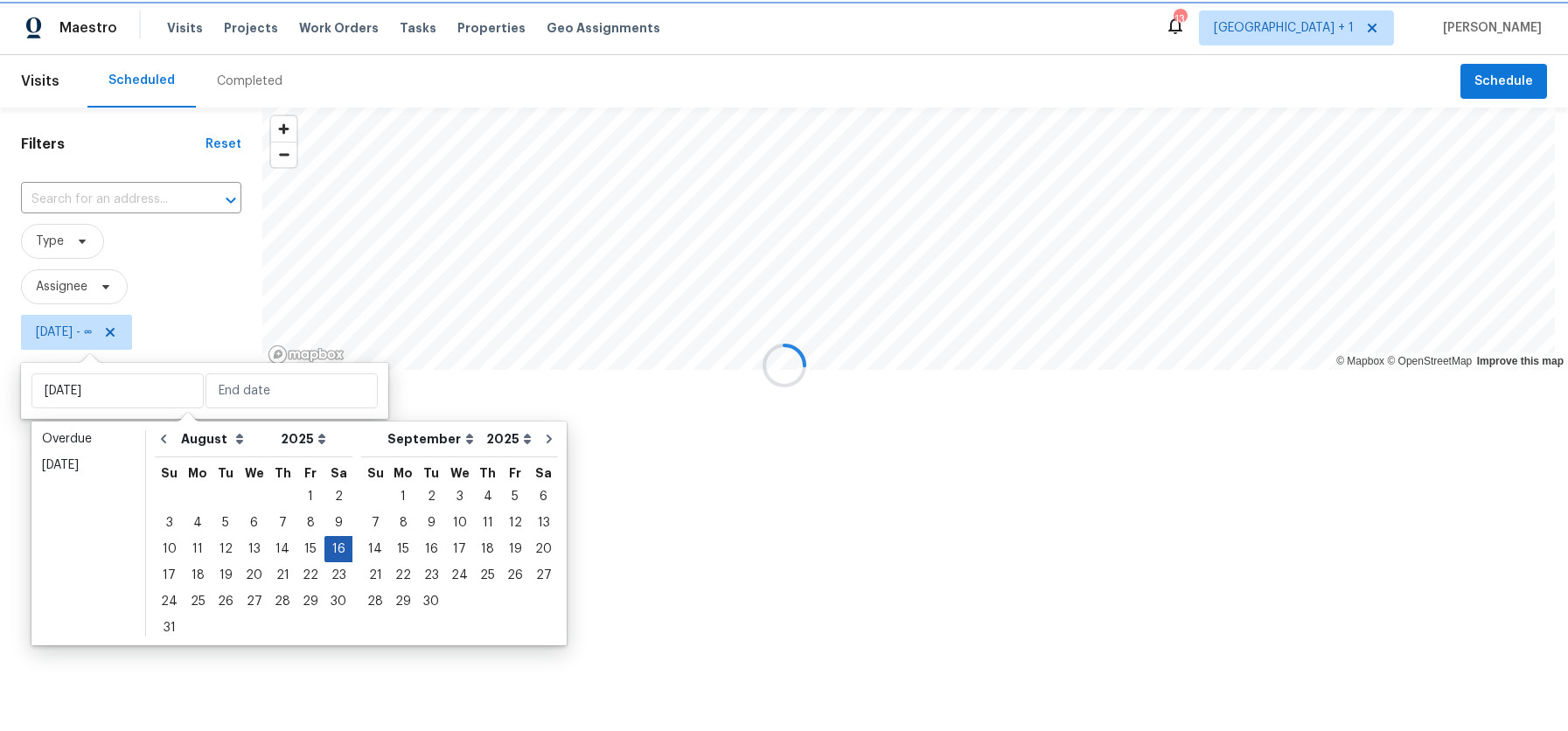
type input "[DATE]"
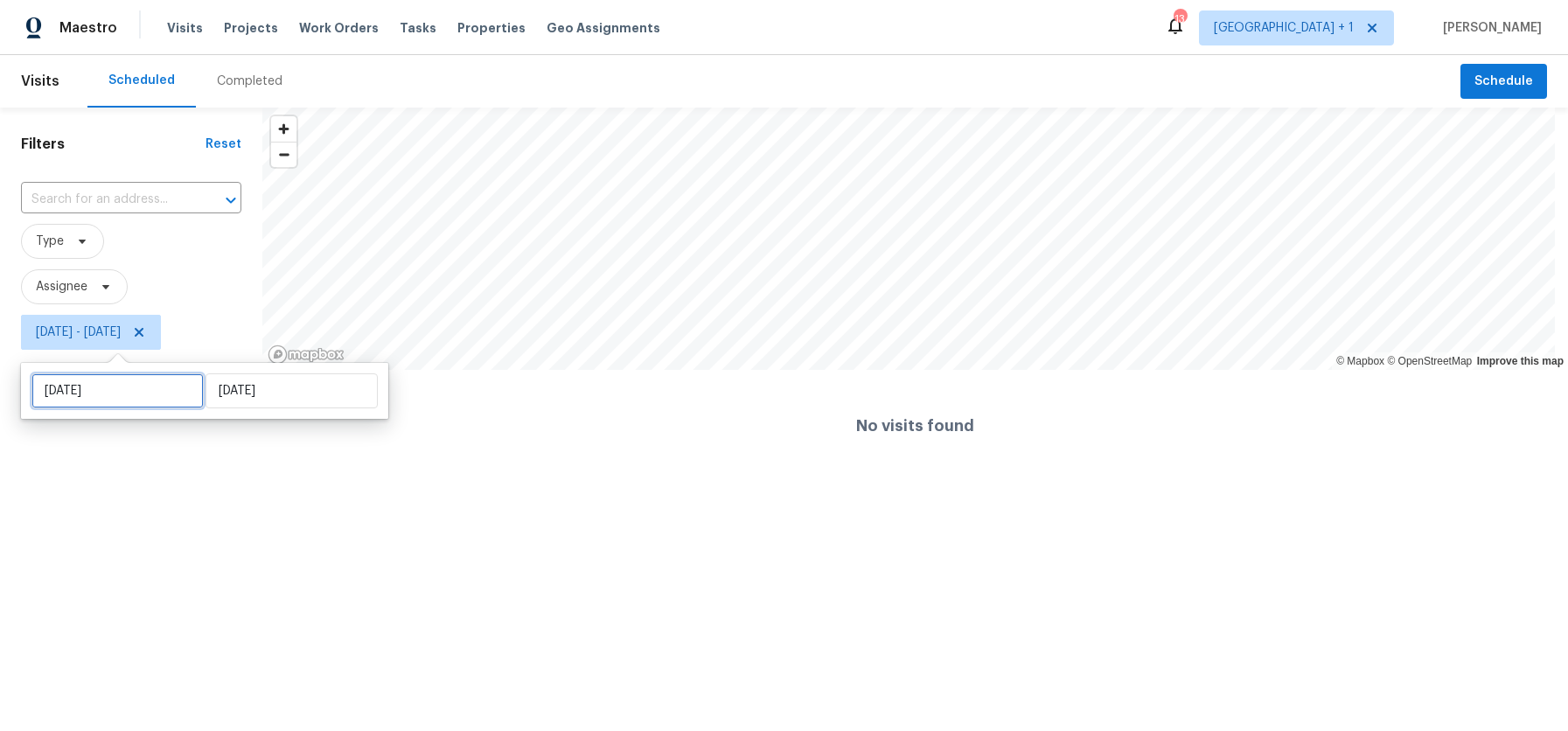
click at [123, 401] on input "[DATE]" at bounding box center [118, 391] width 172 height 35
select select "7"
select select "2025"
select select "8"
select select "2025"
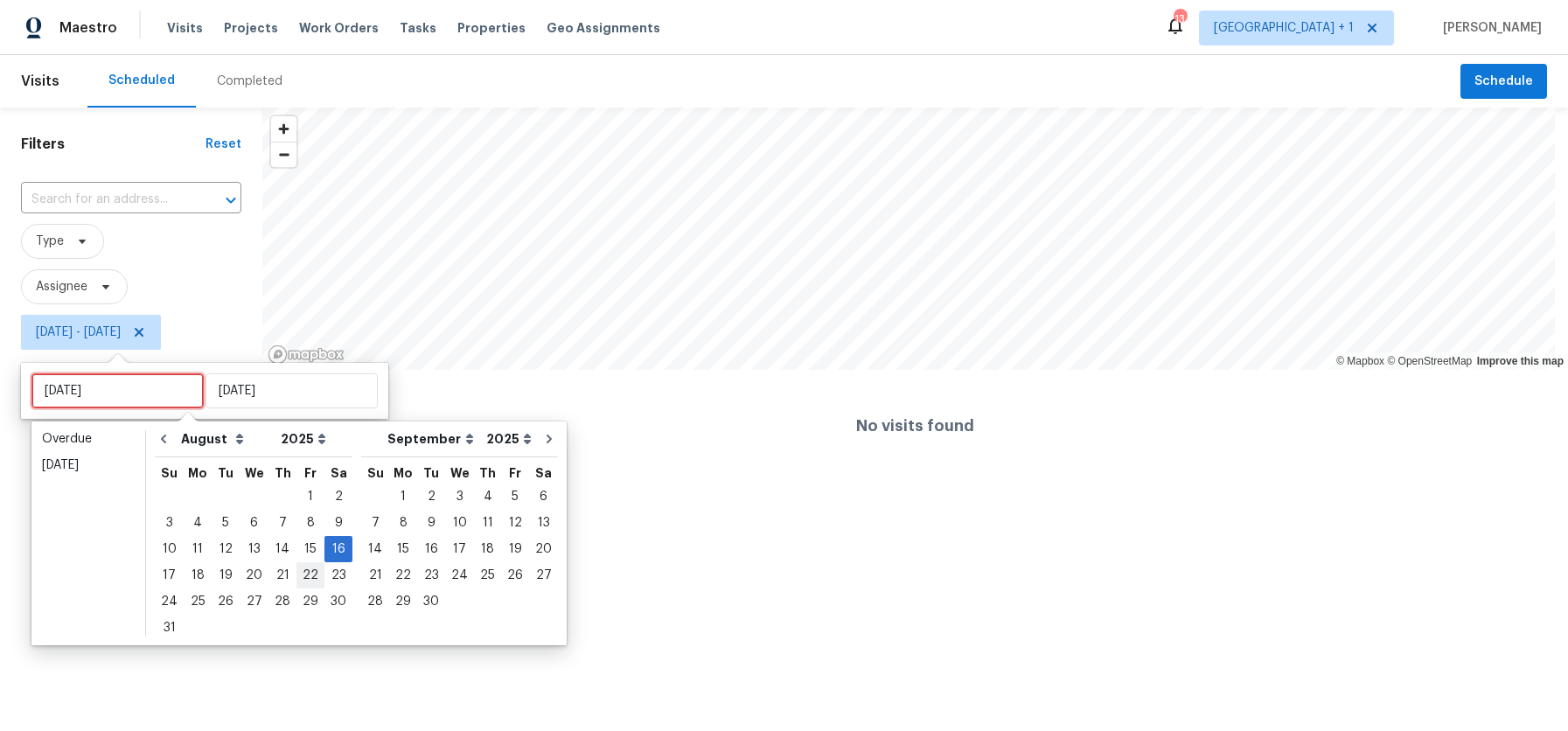
type input "[DATE]"
click at [297, 545] on div "15" at bounding box center [311, 549] width 28 height 24
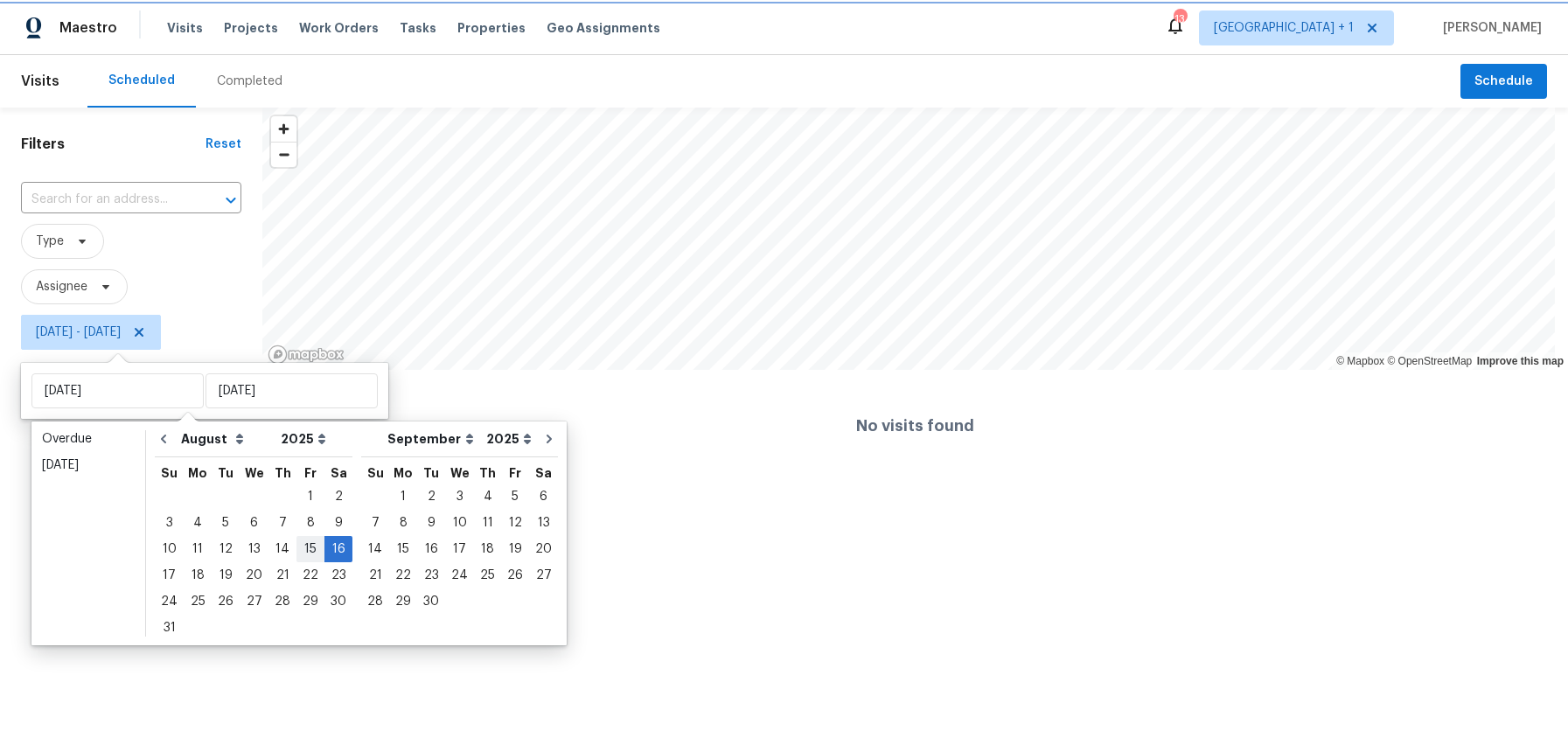
type input "[DATE]"
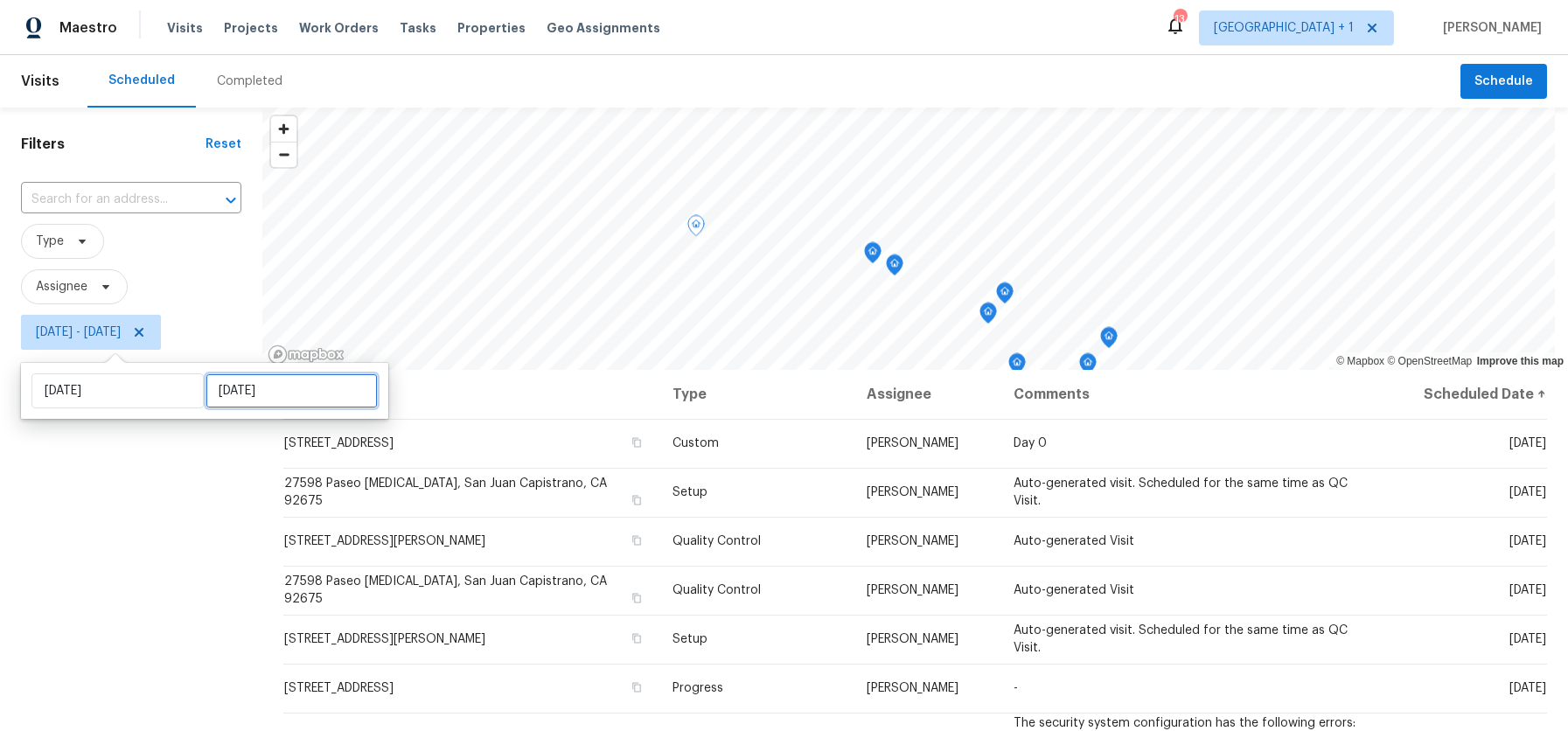
select select "7"
select select "2025"
select select "8"
select select "2025"
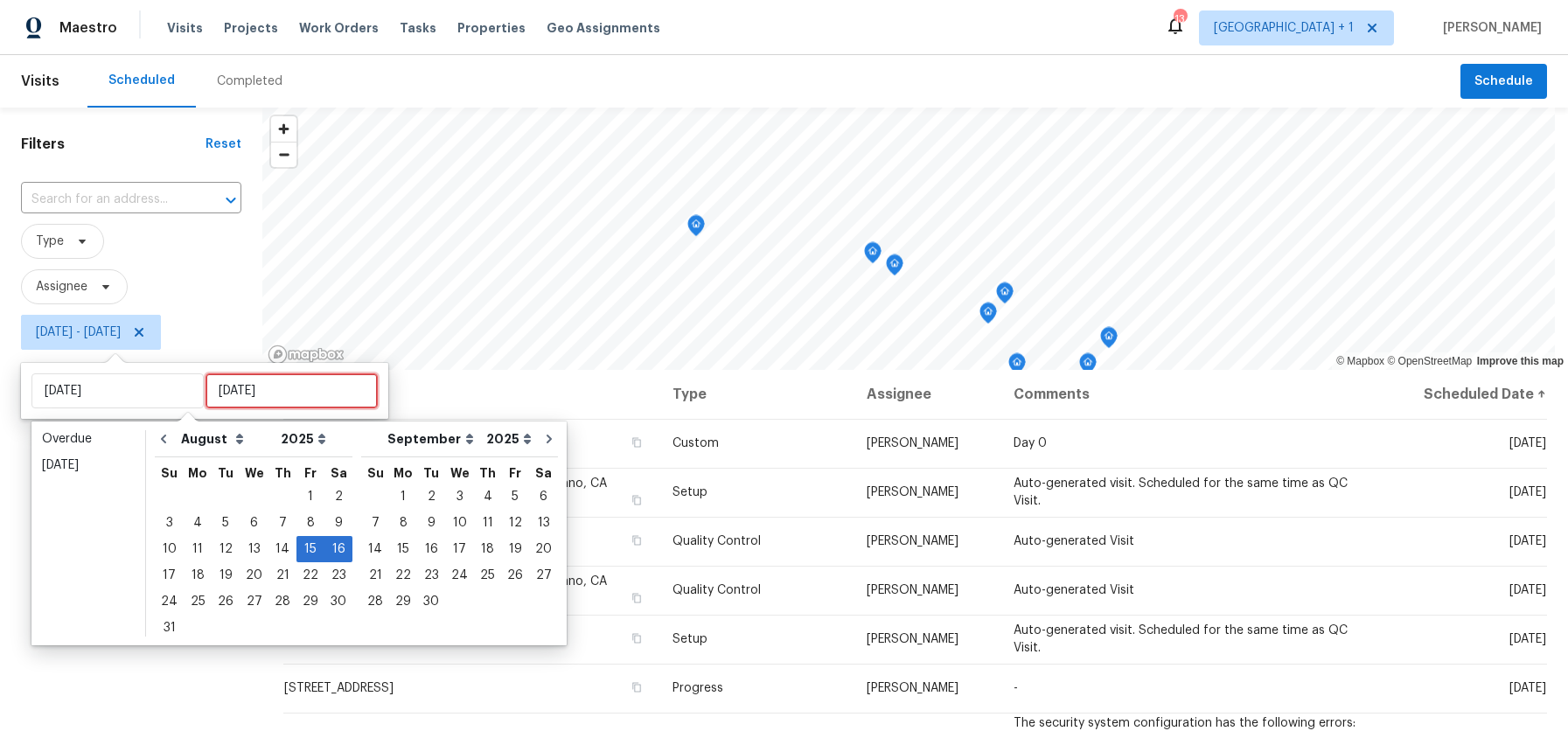
click at [229, 401] on input "[DATE]" at bounding box center [292, 391] width 172 height 35
type input "[DATE]"
click at [297, 546] on div "15" at bounding box center [311, 549] width 28 height 24
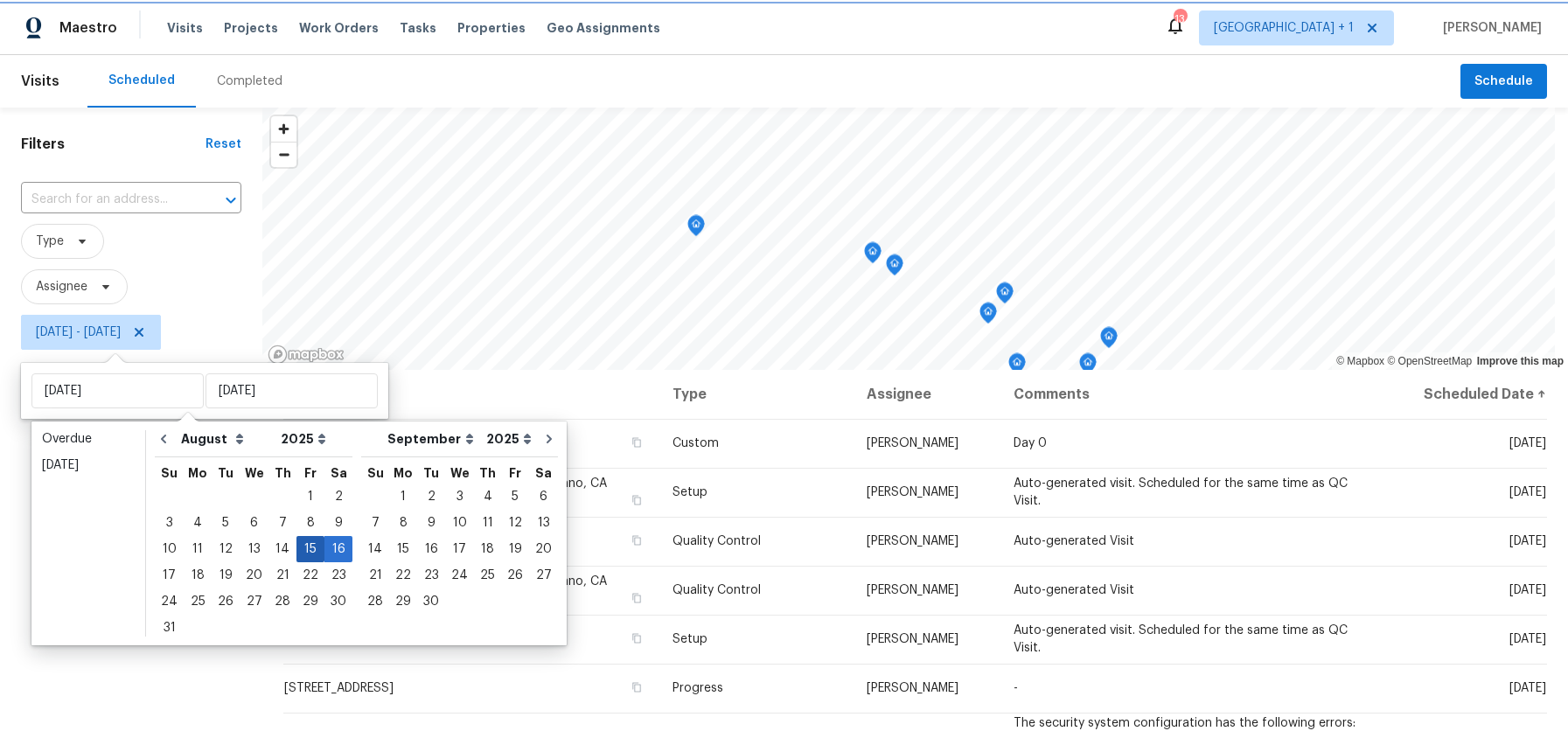
type input "[DATE]"
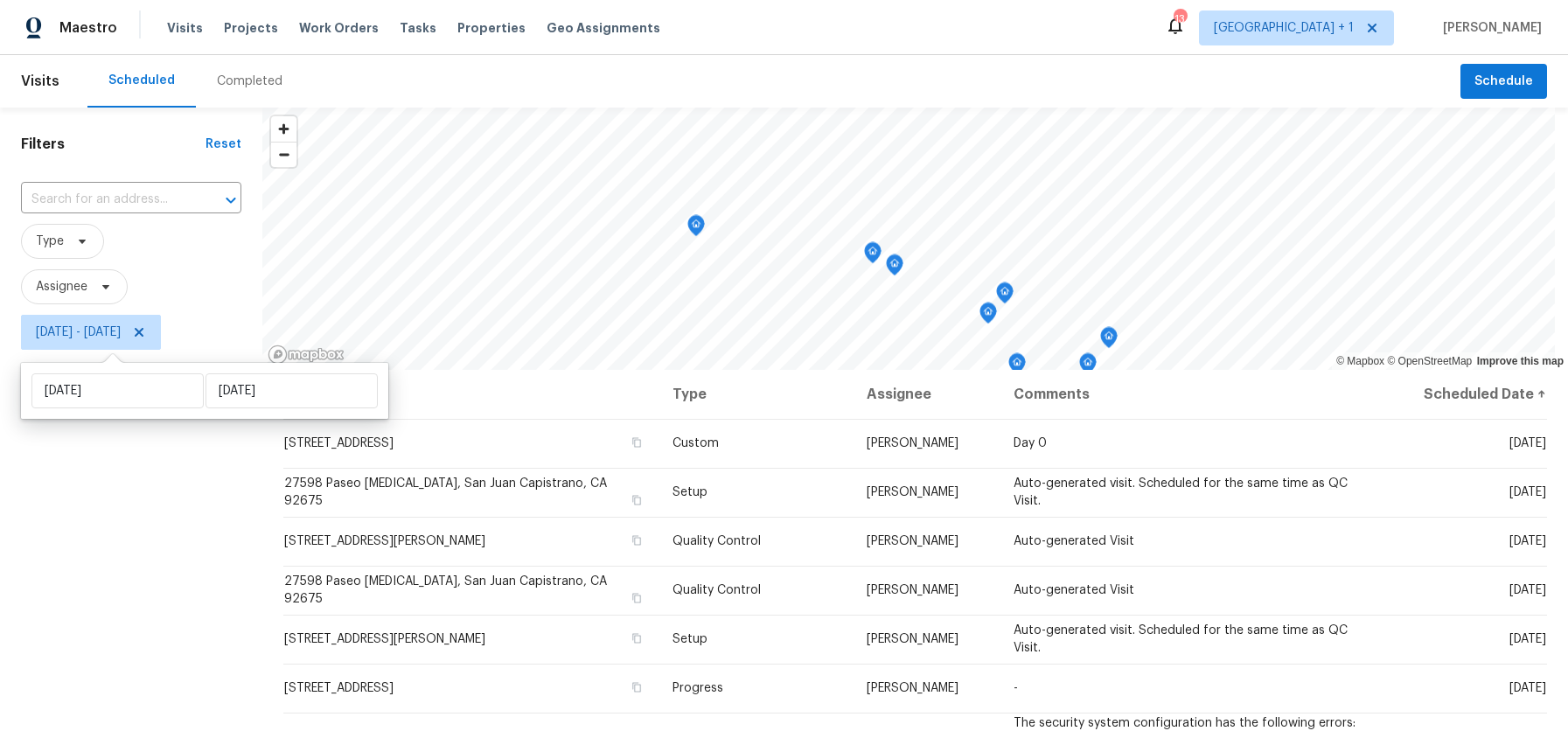
click at [123, 494] on div "Filters Reset ​ Type Assignee [DATE] - [DATE]" at bounding box center [131, 532] width 262 height 848
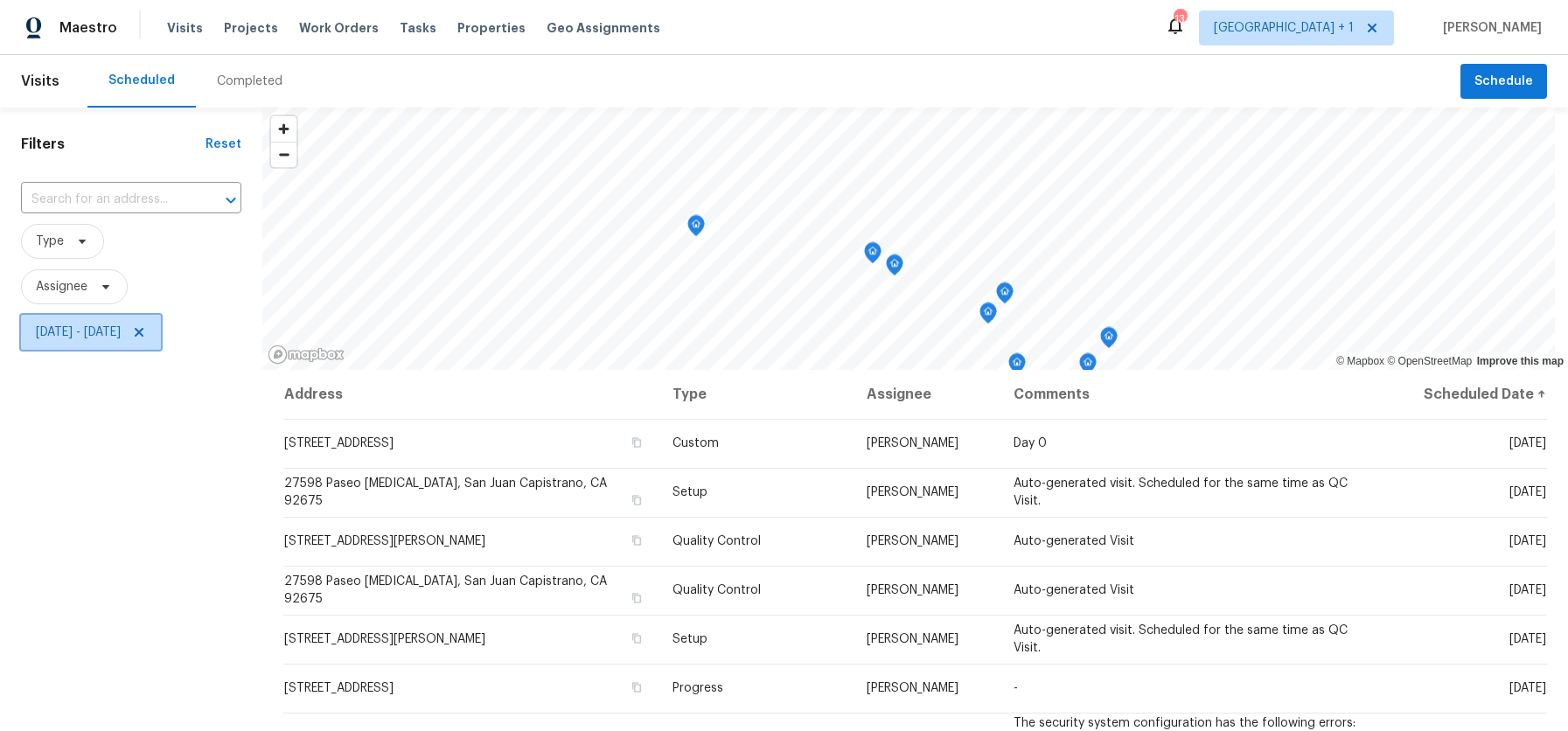
click at [146, 327] on icon at bounding box center [138, 332] width 14 height 14
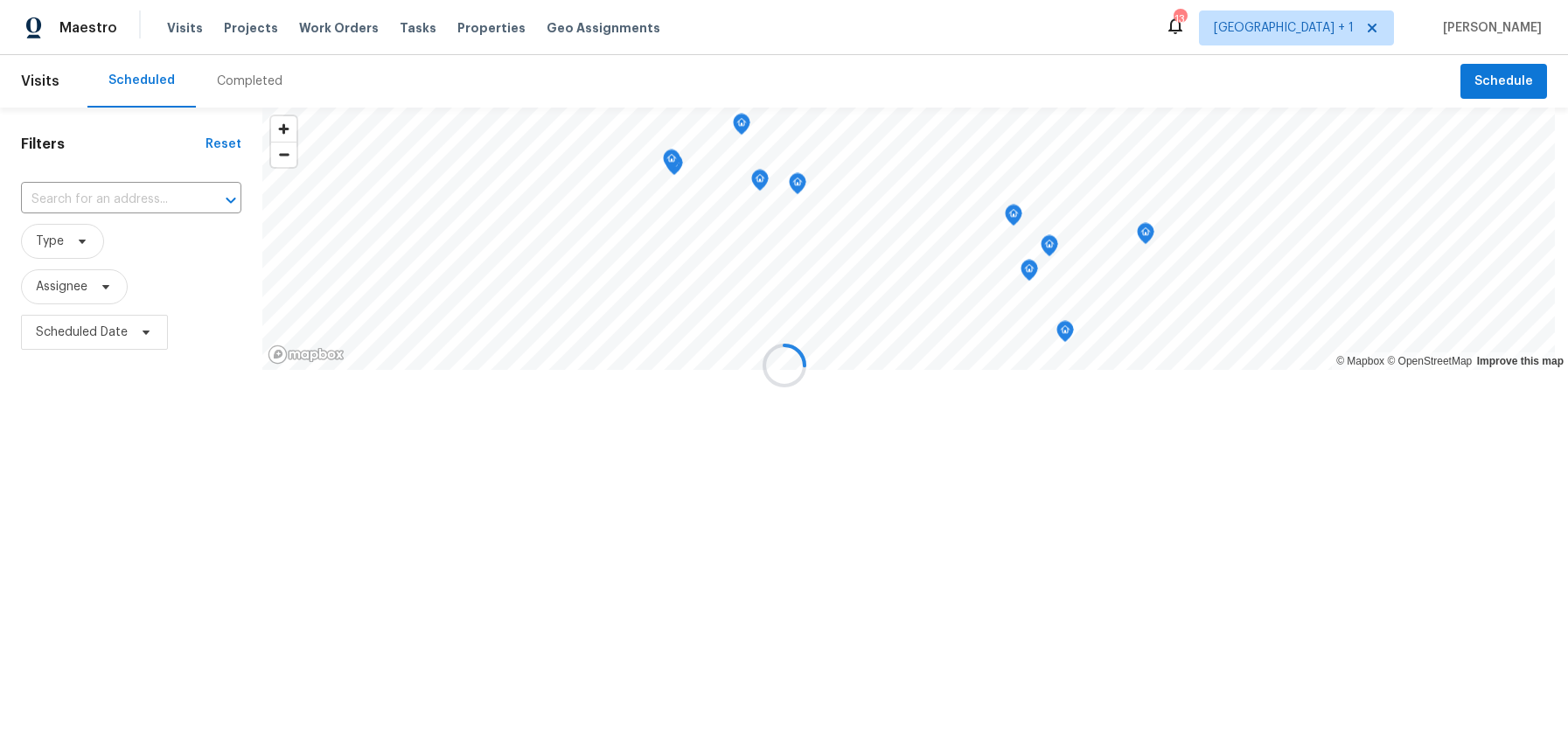
click at [89, 337] on div at bounding box center [784, 366] width 1568 height 731
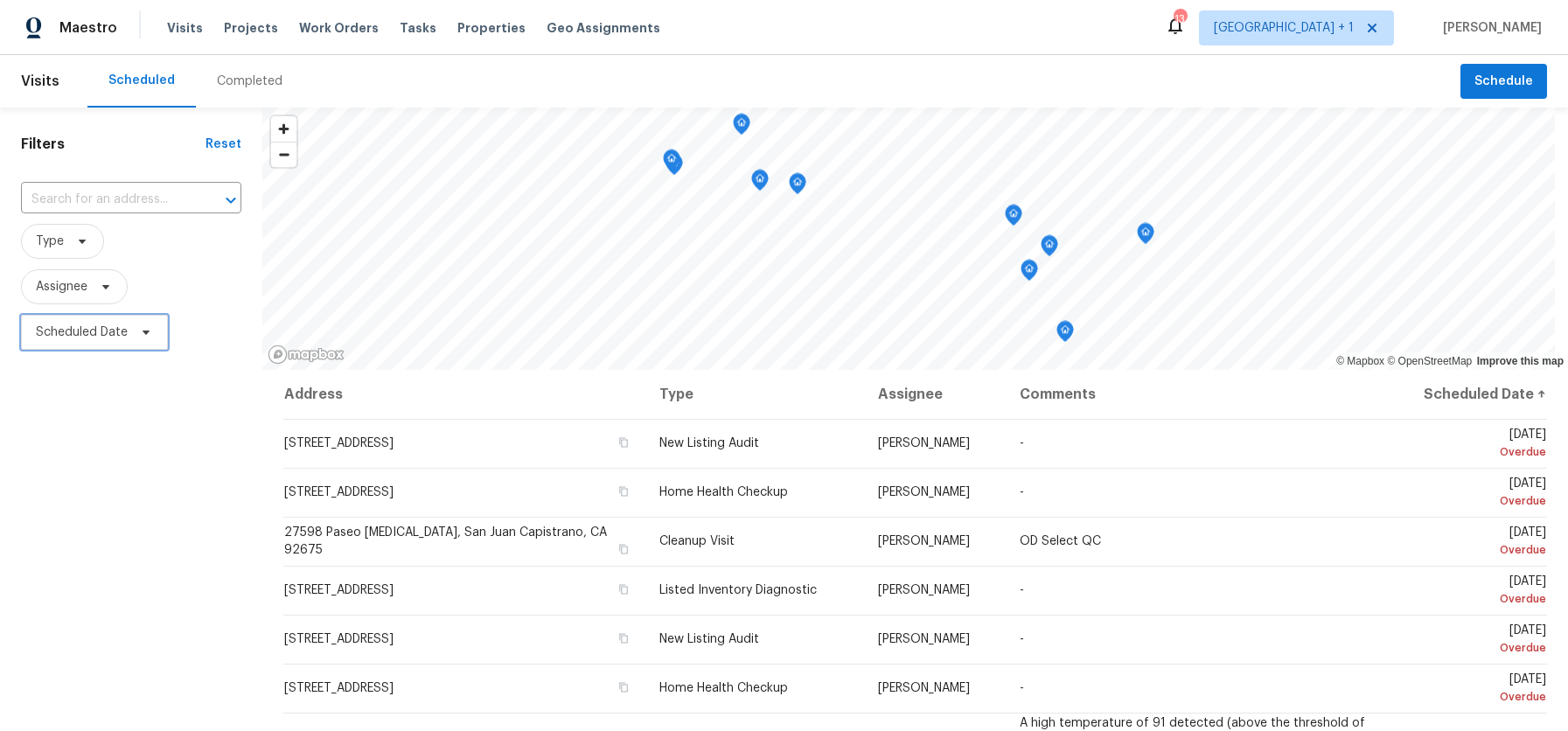
click at [76, 326] on span "Scheduled Date" at bounding box center [82, 332] width 92 height 18
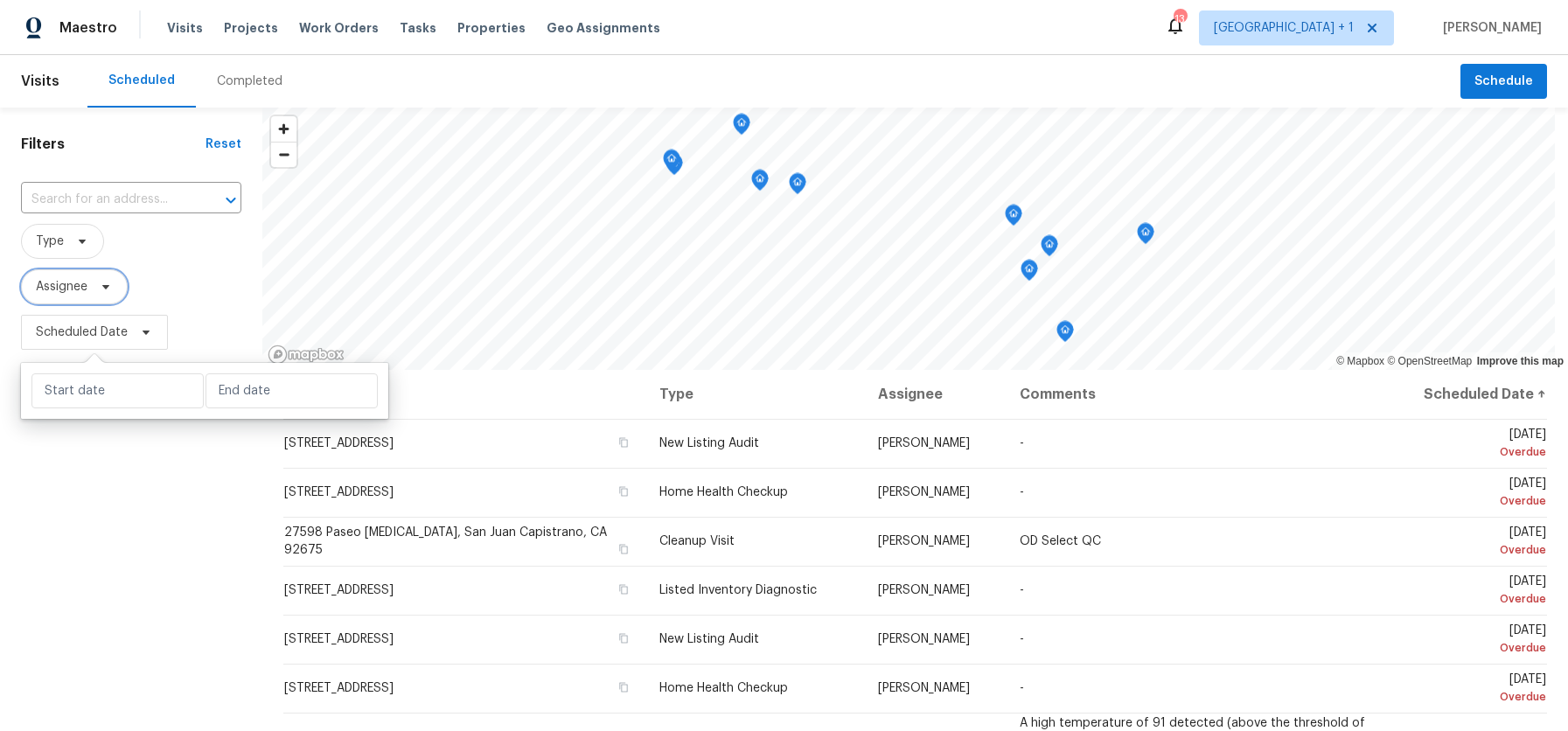
click at [63, 293] on span "Assignee" at bounding box center [62, 287] width 52 height 18
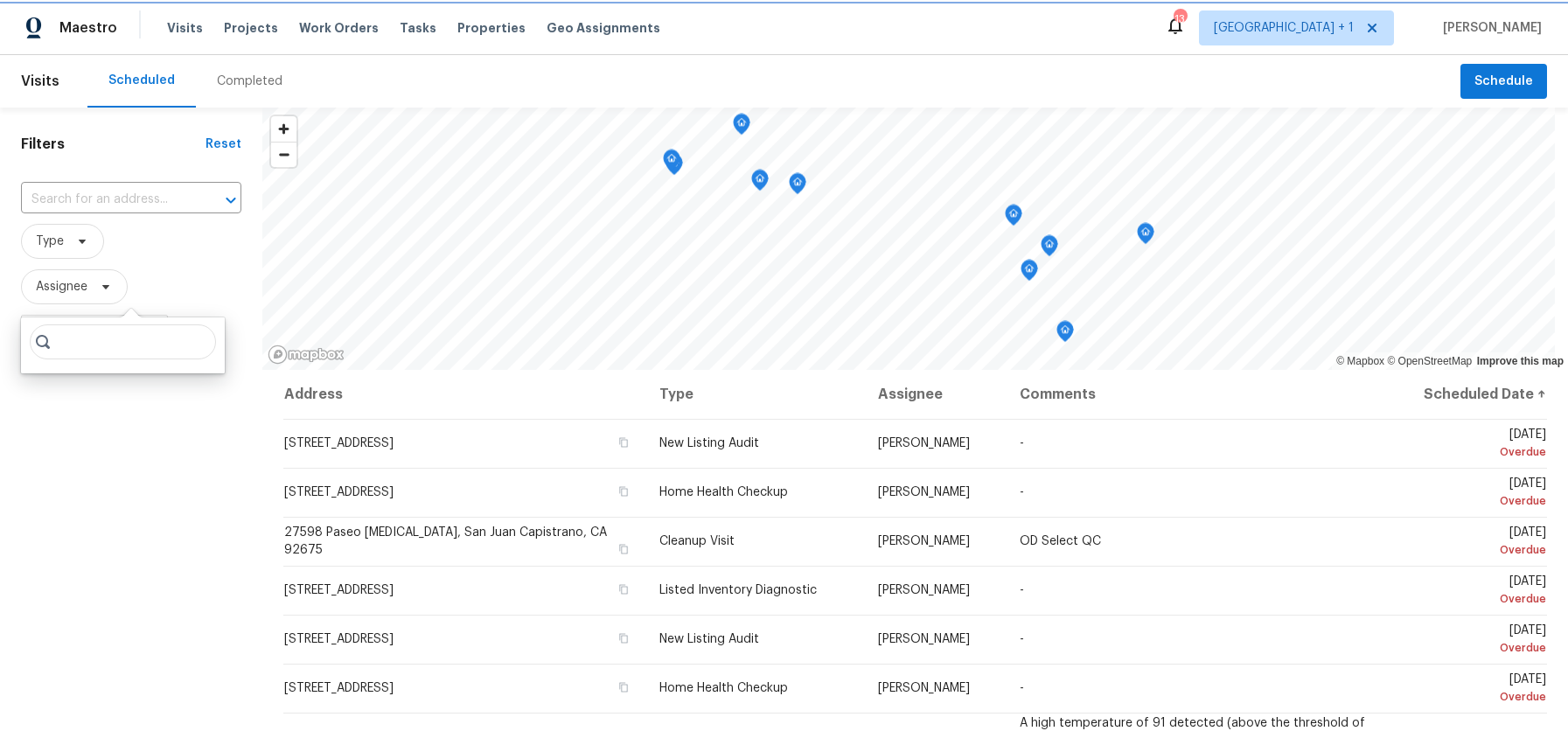
click at [63, 287] on span "Assignee" at bounding box center [62, 287] width 52 height 18
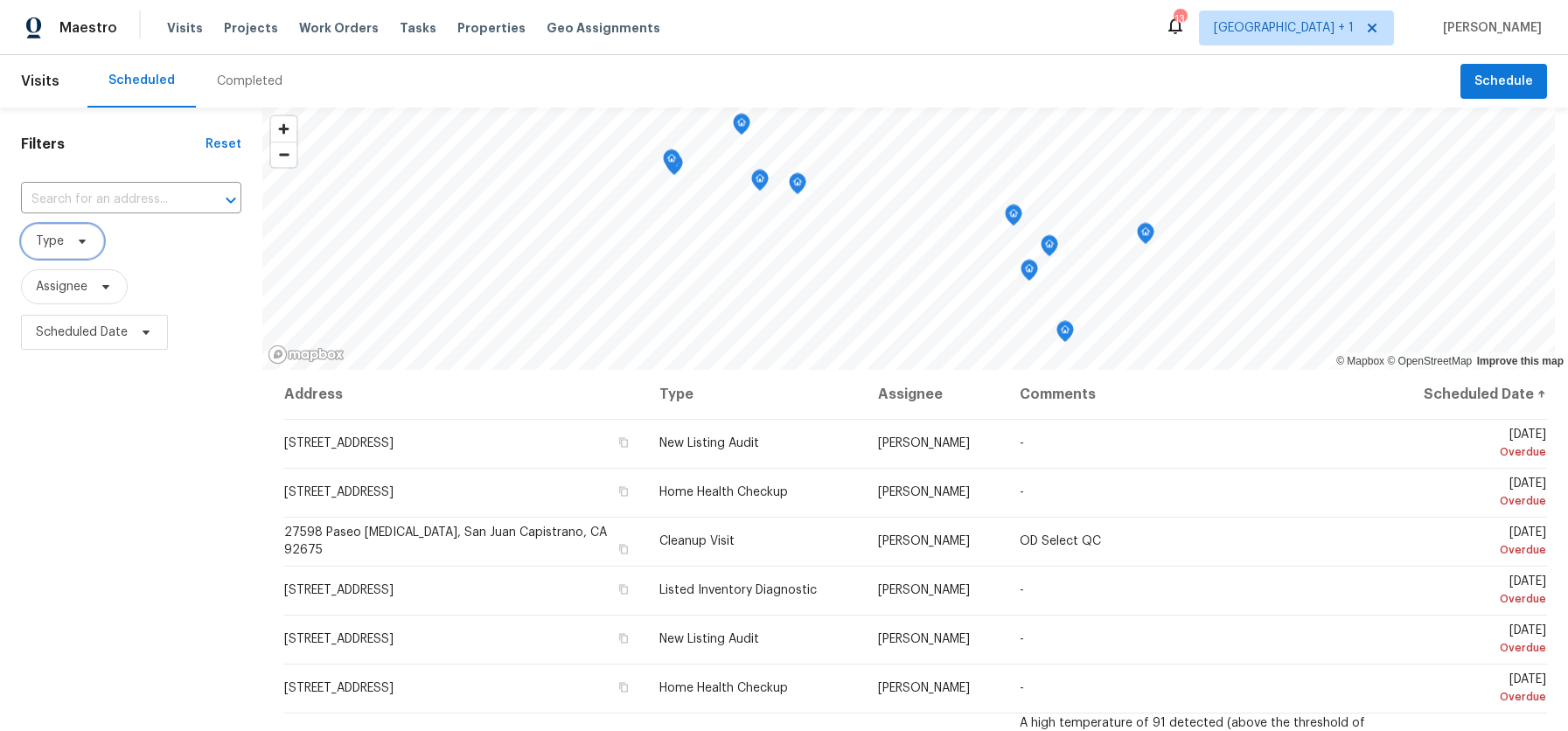
click at [61, 237] on span "Type" at bounding box center [50, 241] width 28 height 18
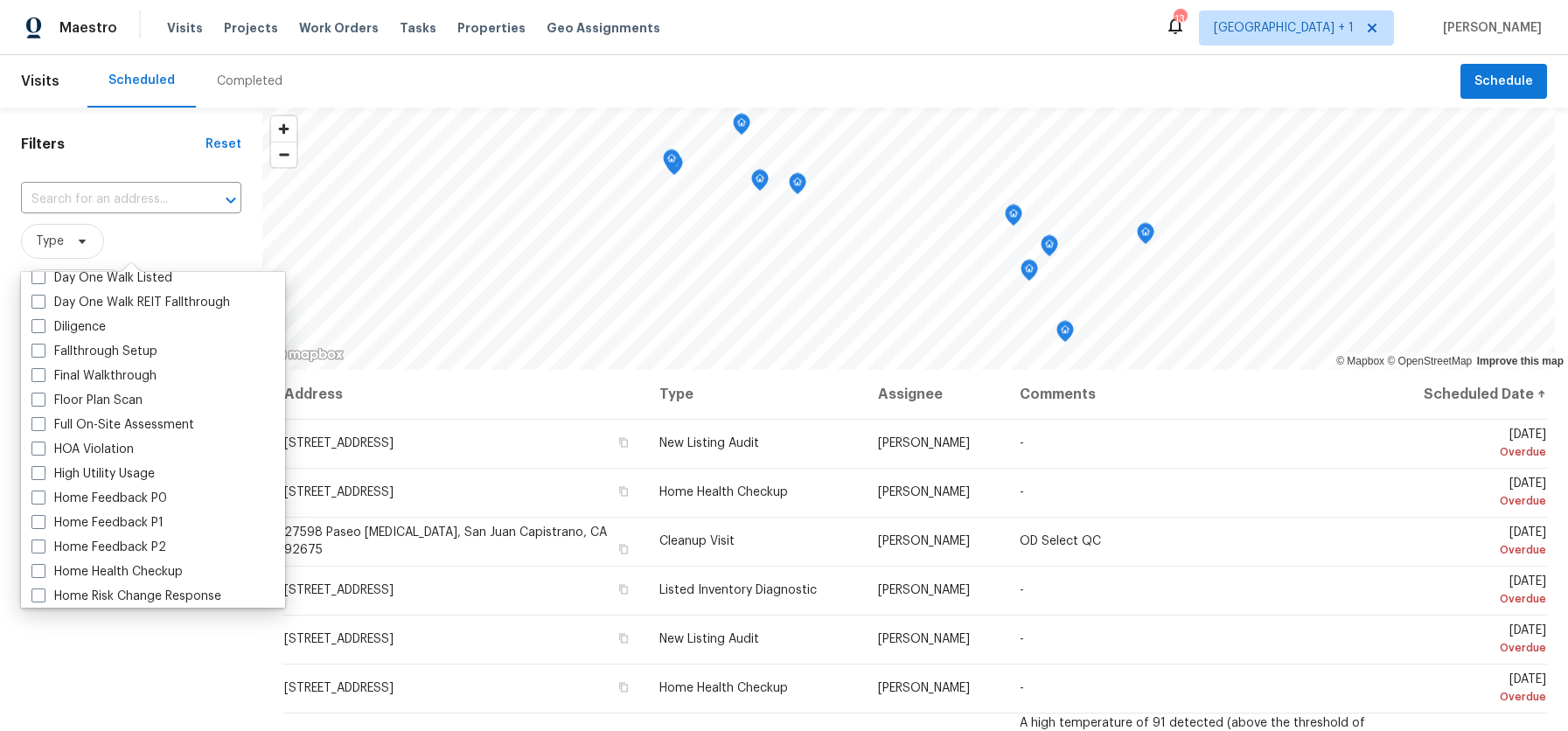
scroll to position [441, 0]
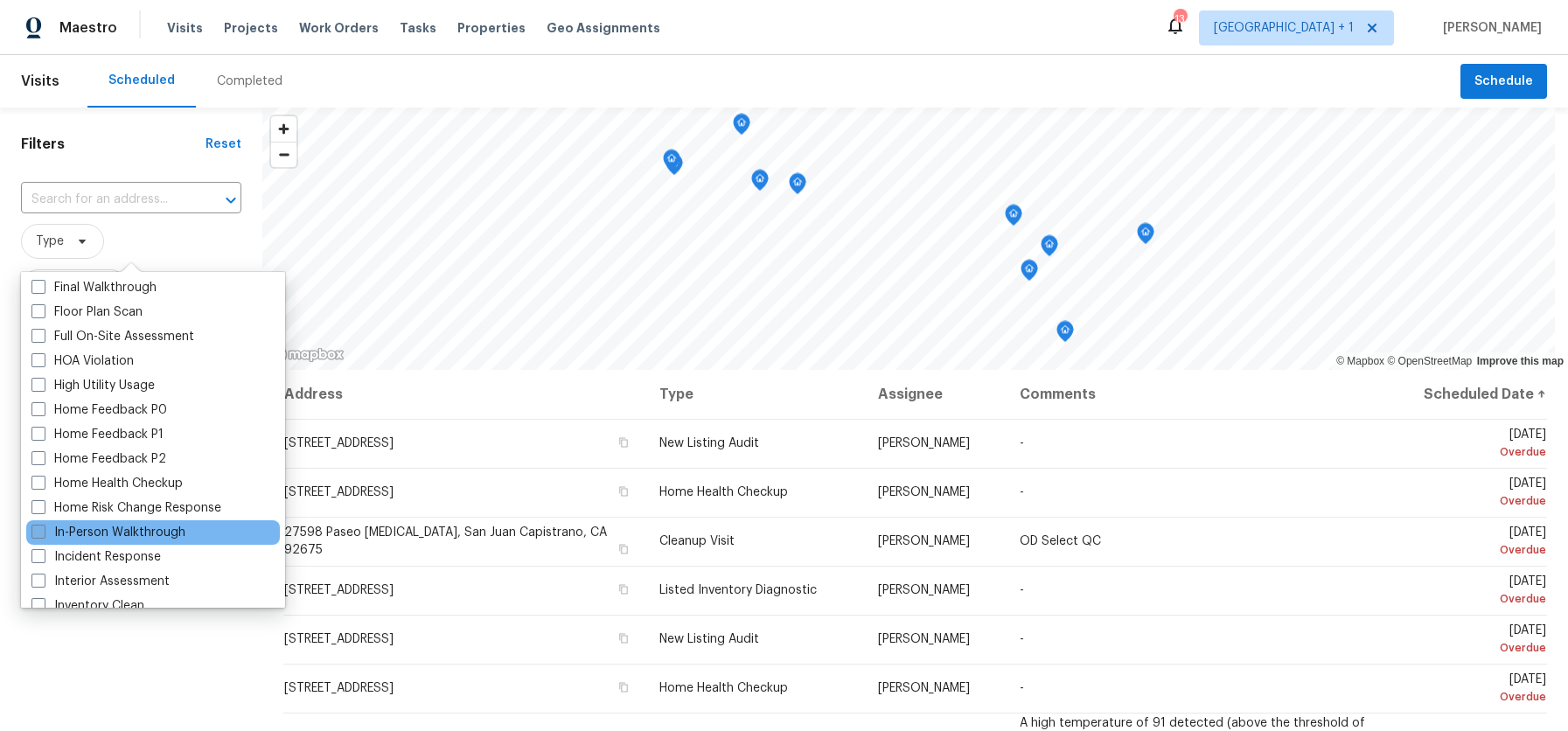
click at [41, 529] on span at bounding box center [38, 532] width 14 height 14
click at [41, 529] on input "In-Person Walkthrough" at bounding box center [37, 530] width 11 height 11
checkbox input "true"
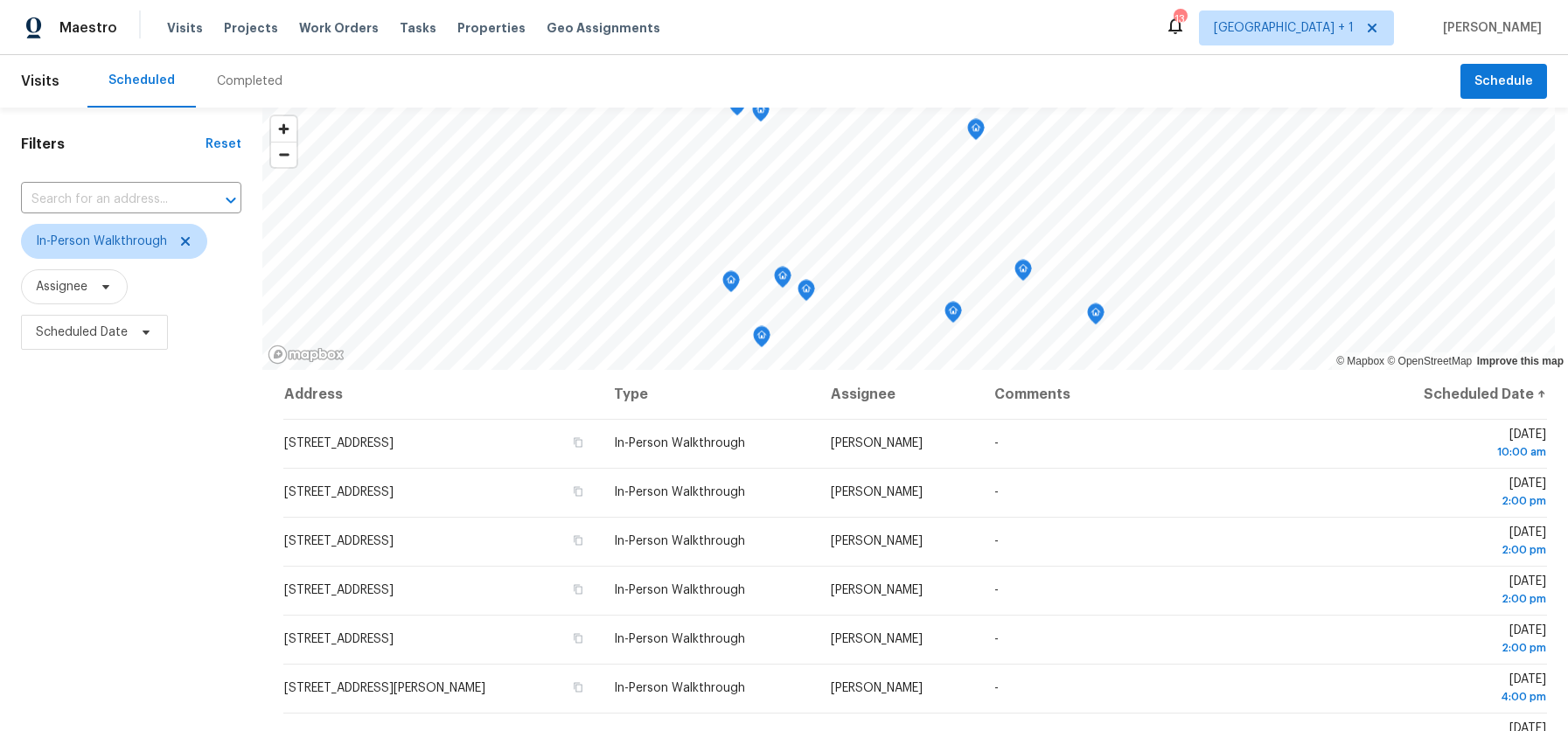
click at [149, 655] on div "Filters Reset ​ In-Person Walkthrough Assignee Scheduled Date" at bounding box center [131, 532] width 262 height 848
click at [97, 332] on span "Scheduled Date" at bounding box center [82, 332] width 92 height 18
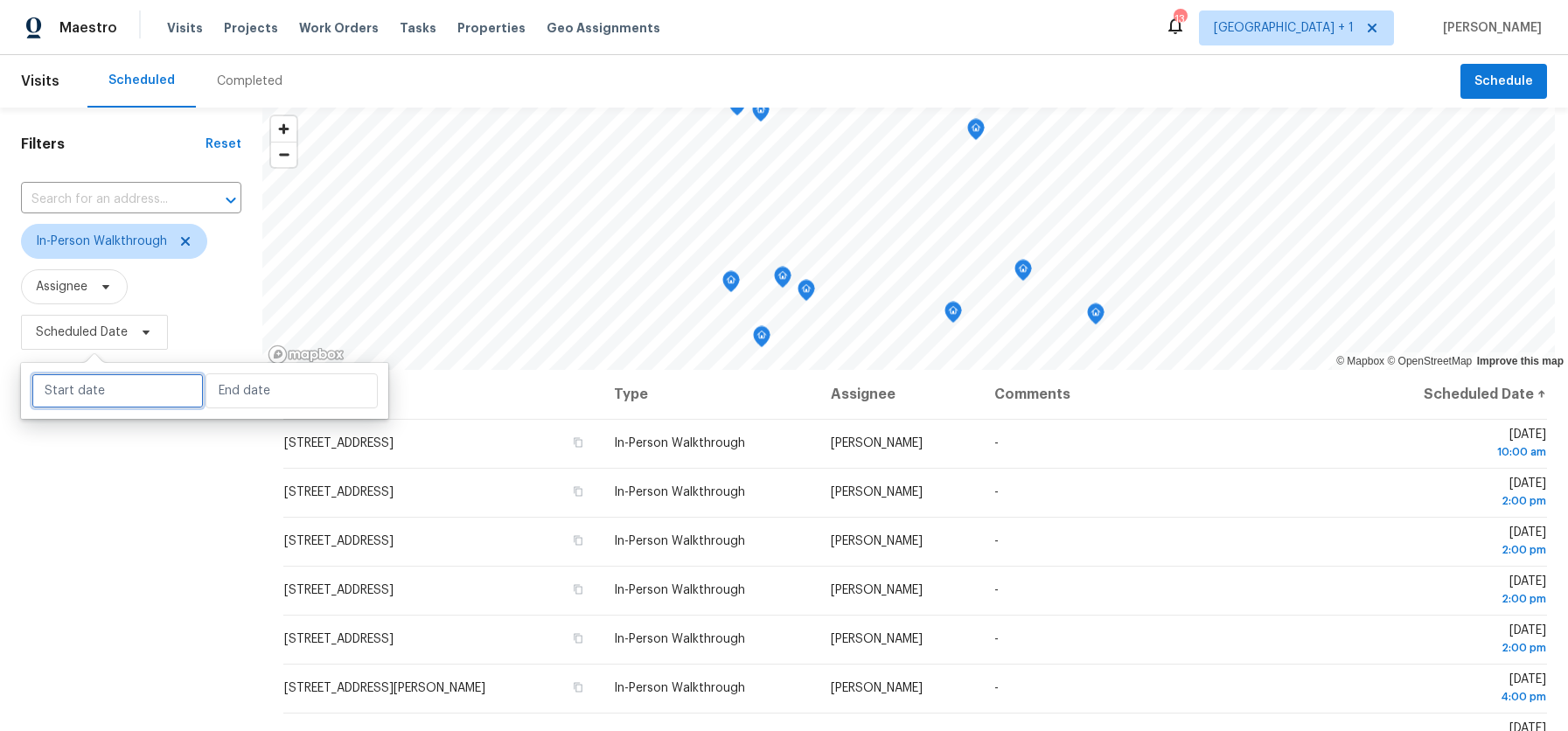
click at [96, 384] on input "text" at bounding box center [118, 391] width 172 height 35
select select "7"
select select "2025"
select select "8"
select select "2025"
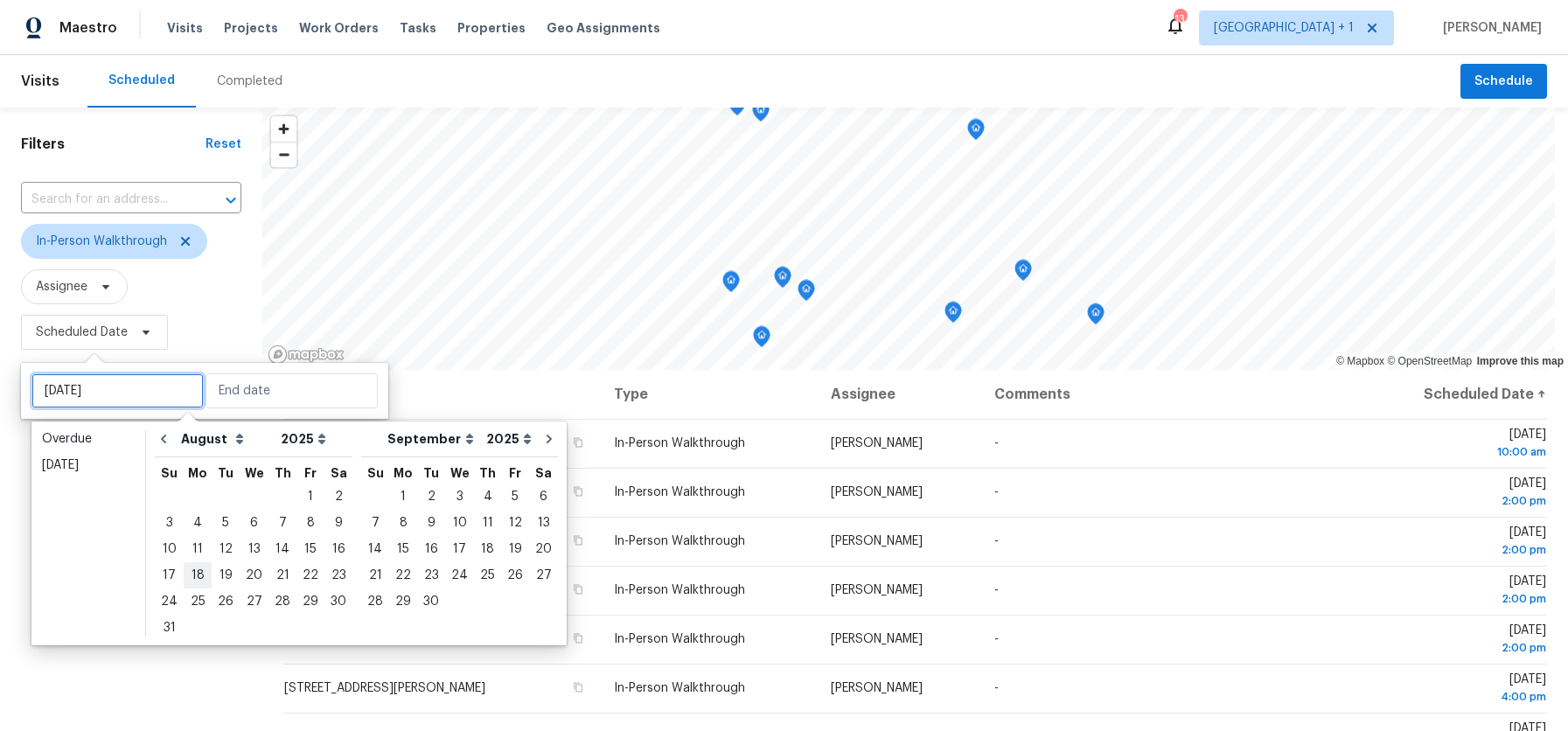
drag, startPoint x: 173, startPoint y: 564, endPoint x: 187, endPoint y: 572, distance: 16.1
click at [187, 572] on div "17 18 19 20 21 22 23" at bounding box center [253, 575] width 198 height 26
click at [187, 572] on div "18" at bounding box center [198, 575] width 28 height 24
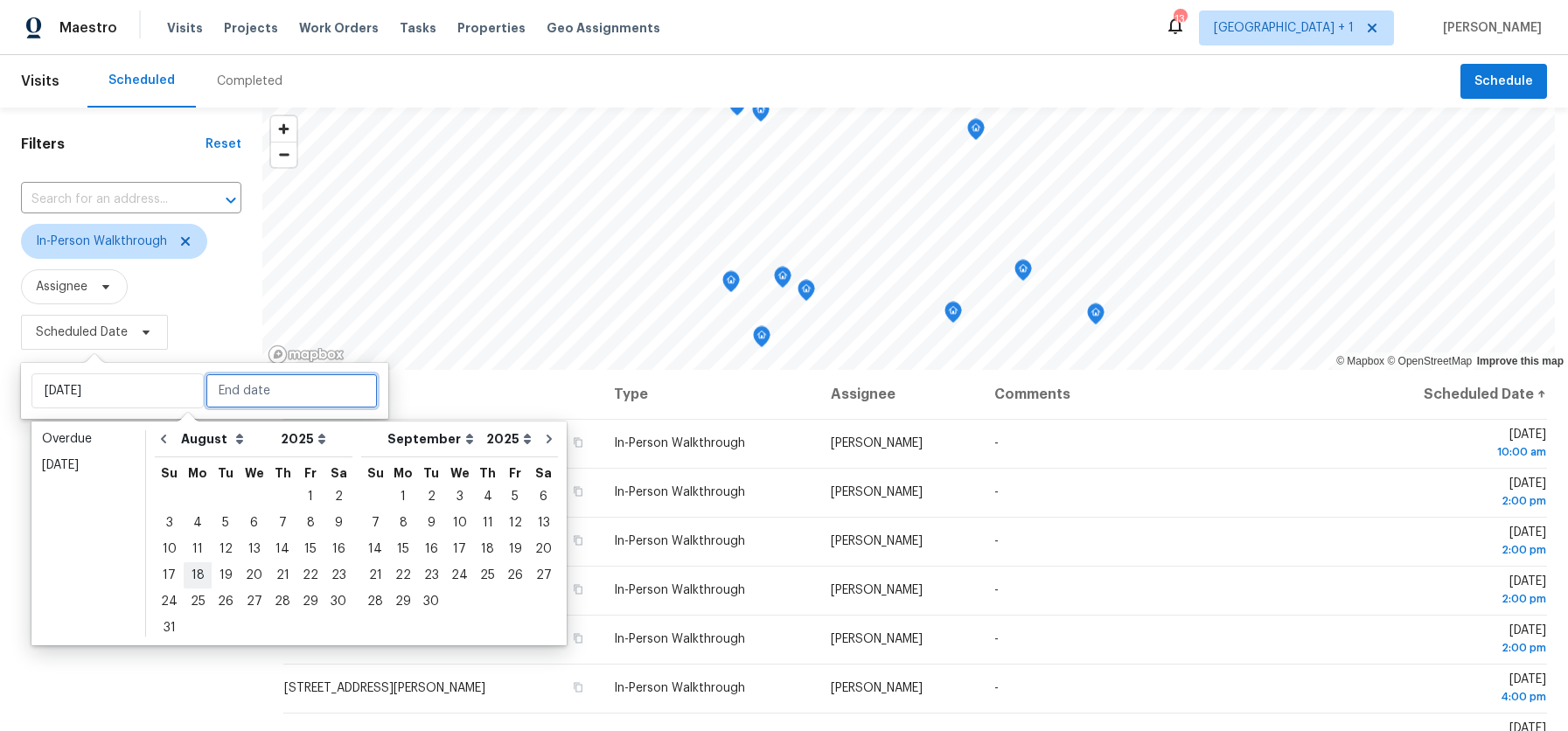
type input "[DATE]"
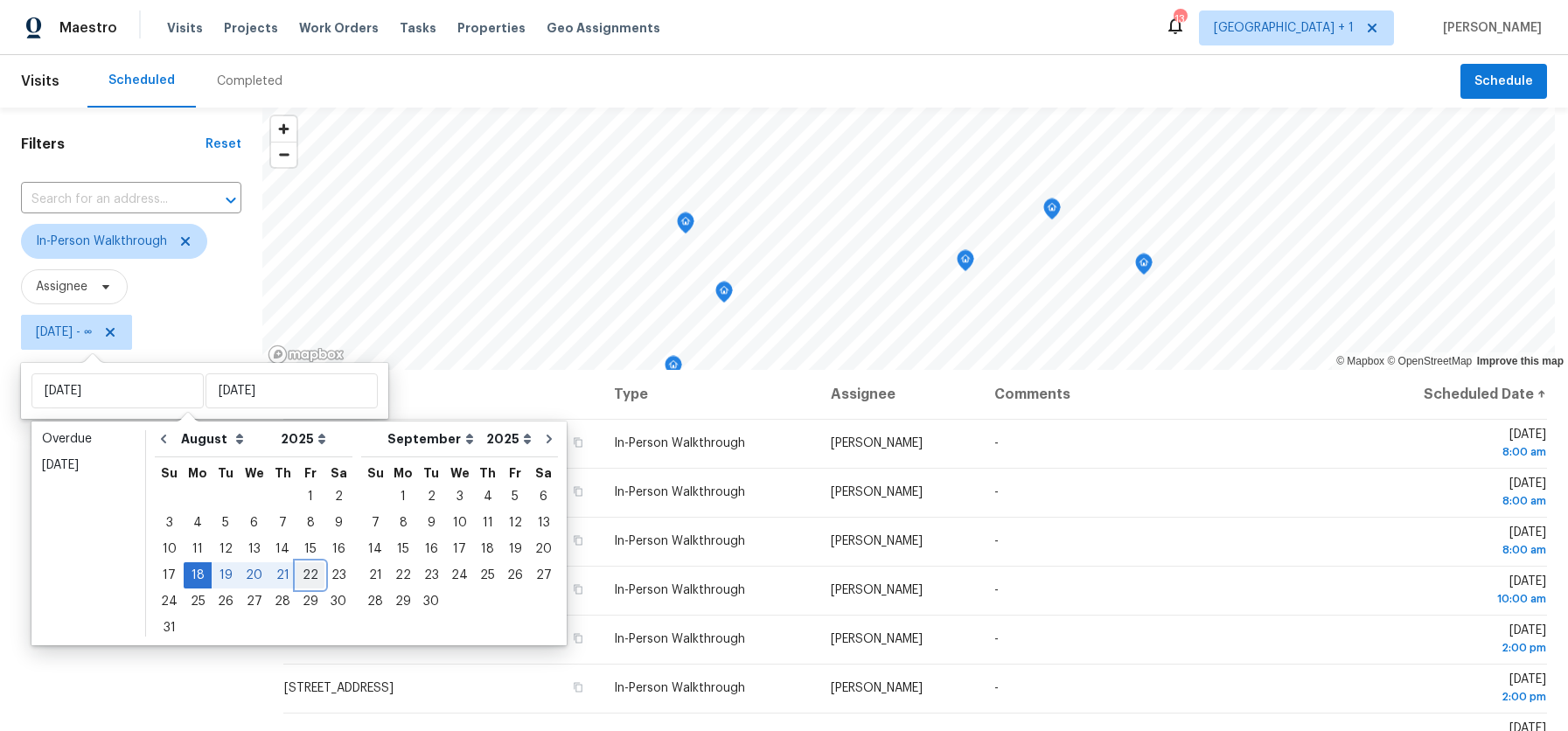
click at [301, 575] on div "22" at bounding box center [311, 575] width 28 height 24
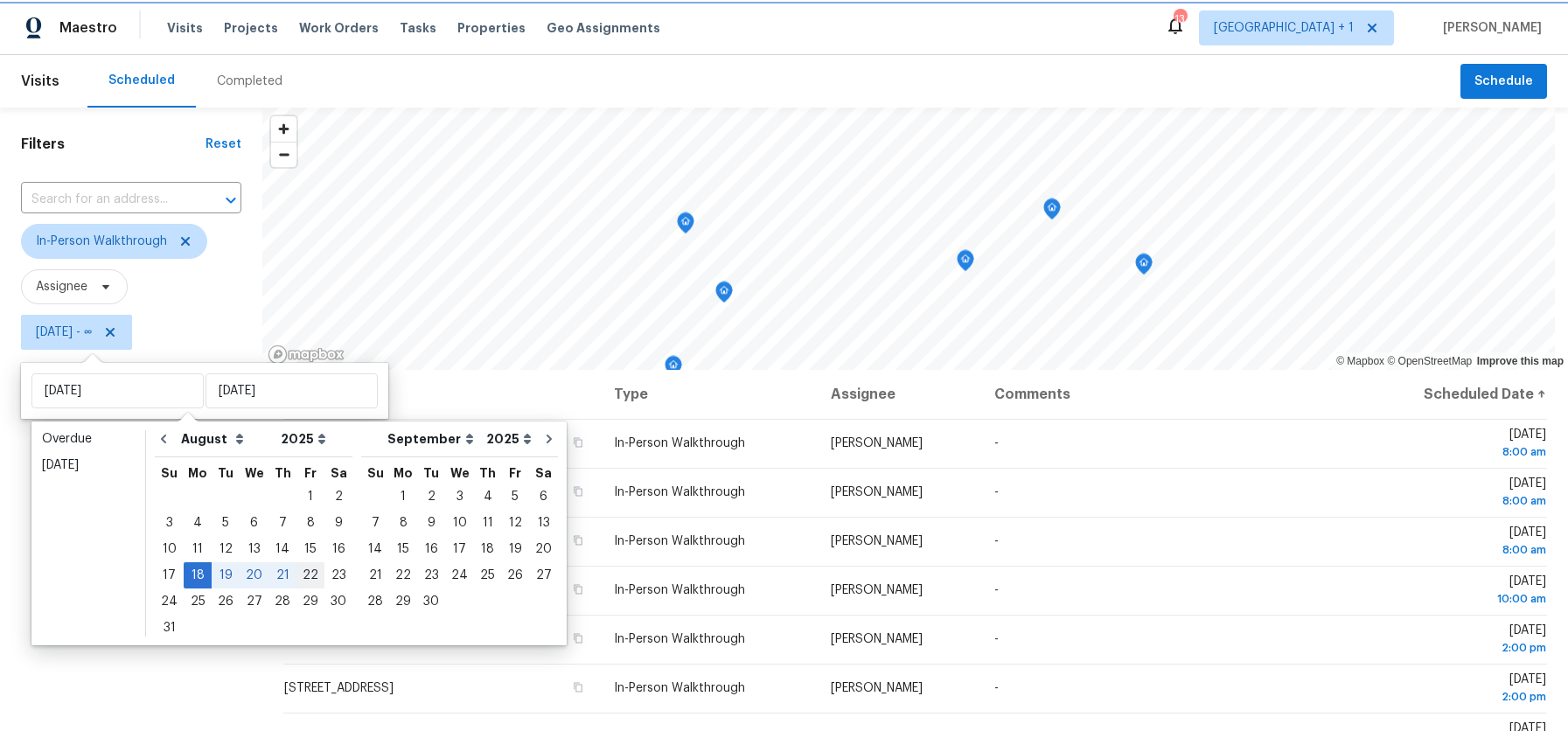
type input "[DATE]"
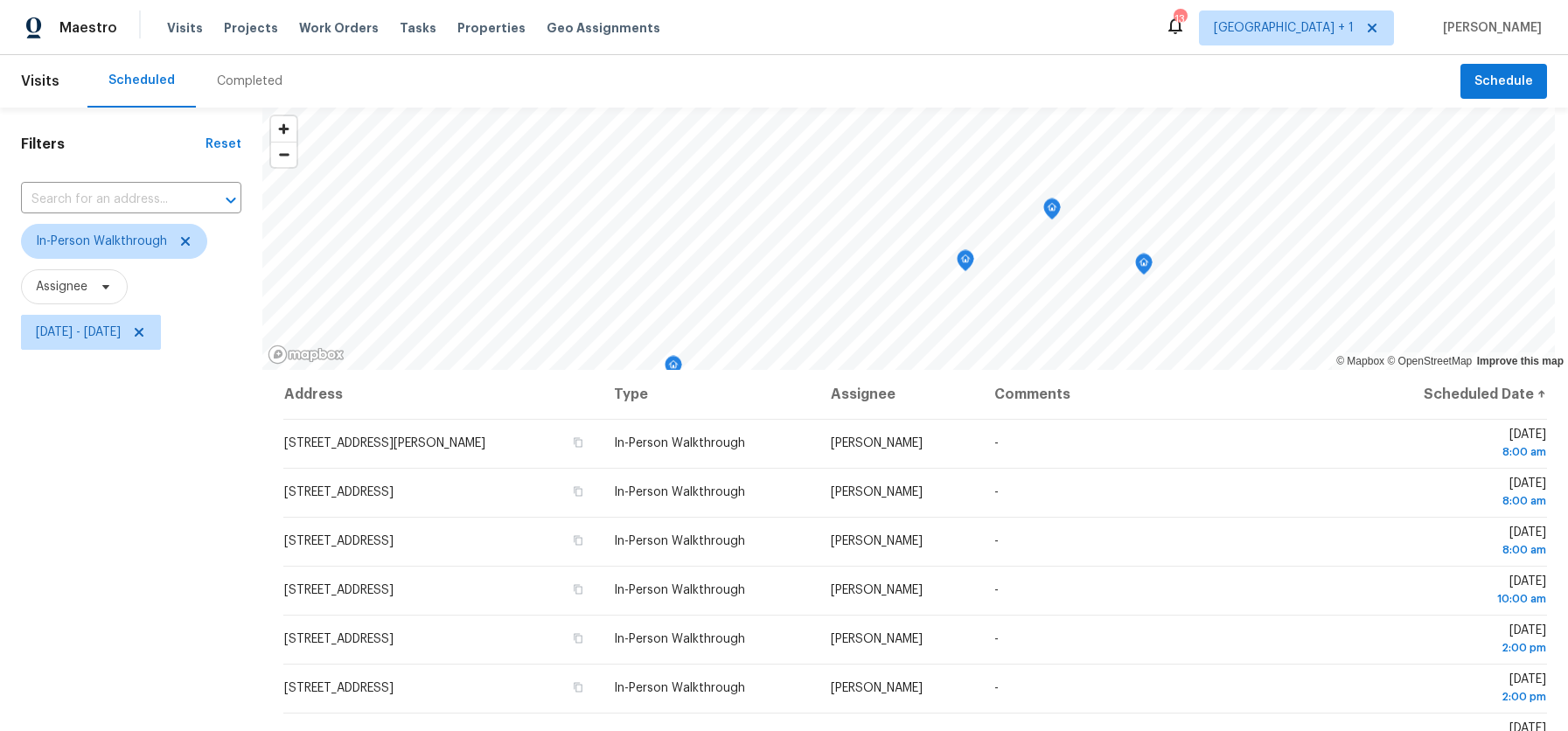
click at [60, 555] on div "Filters Reset ​ In-Person Walkthrough Assignee [DATE] - [DATE]" at bounding box center [131, 532] width 262 height 848
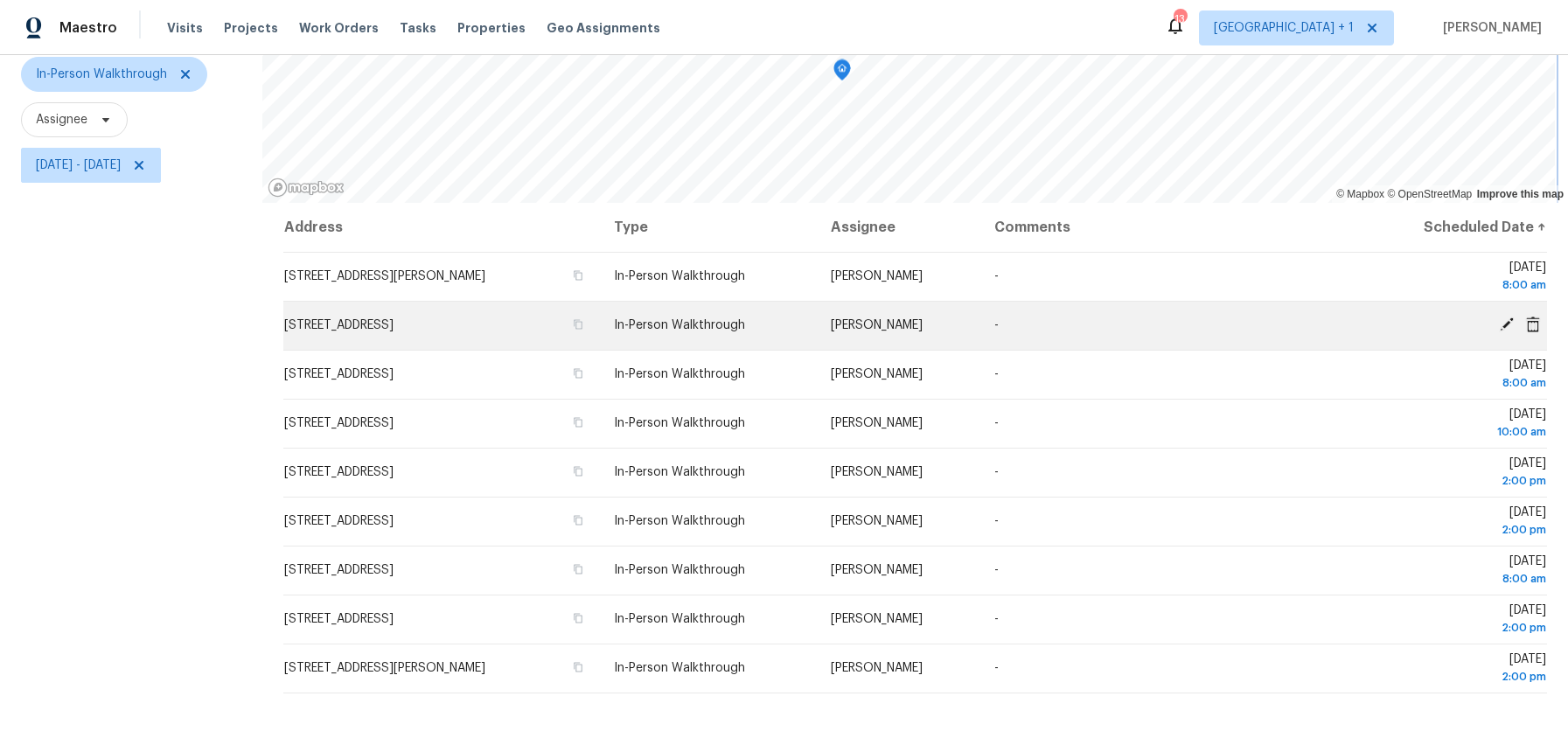
scroll to position [195, 0]
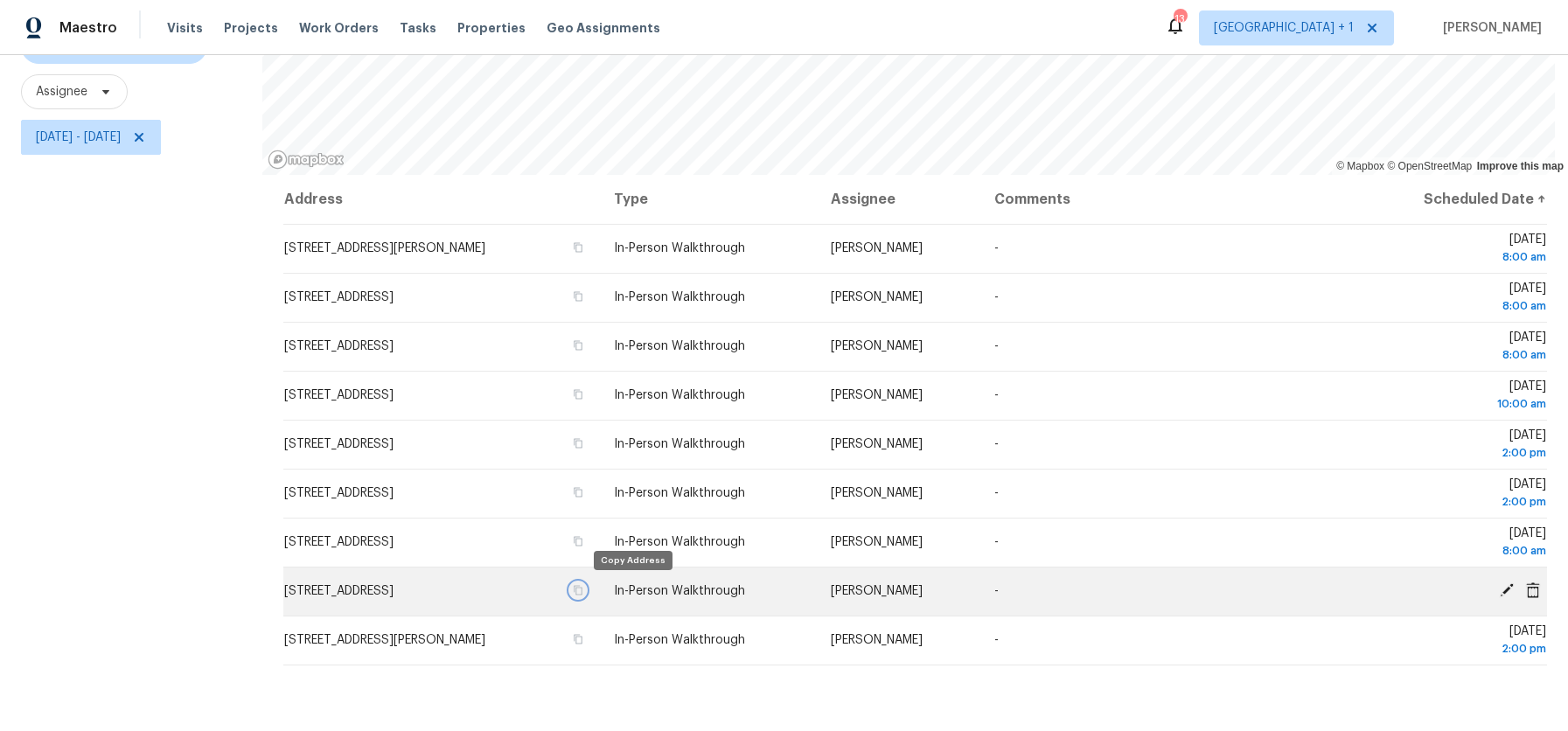
click at [582, 591] on icon "button" at bounding box center [578, 591] width 8 height 9
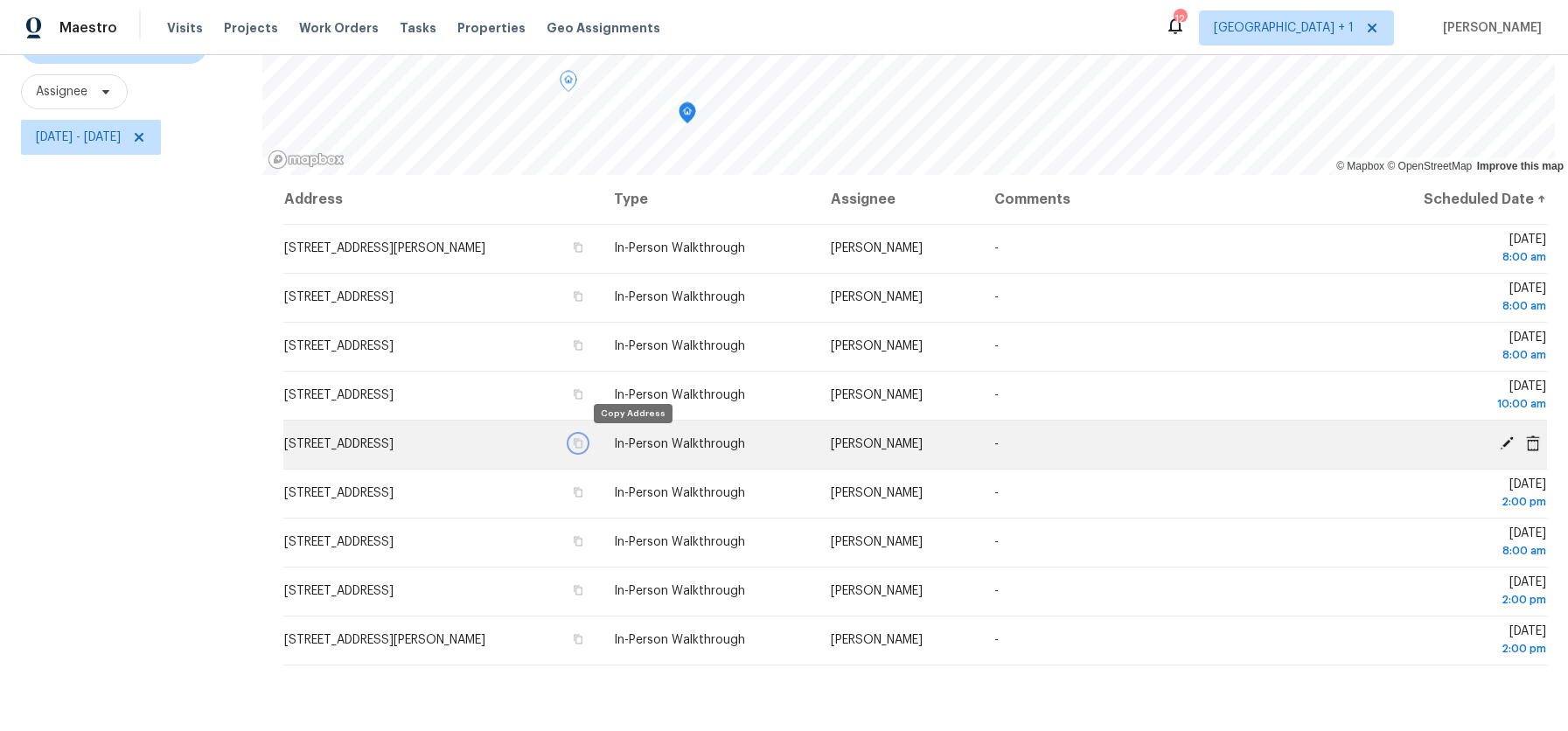
click at [583, 442] on icon "button" at bounding box center [578, 442] width 10 height 10
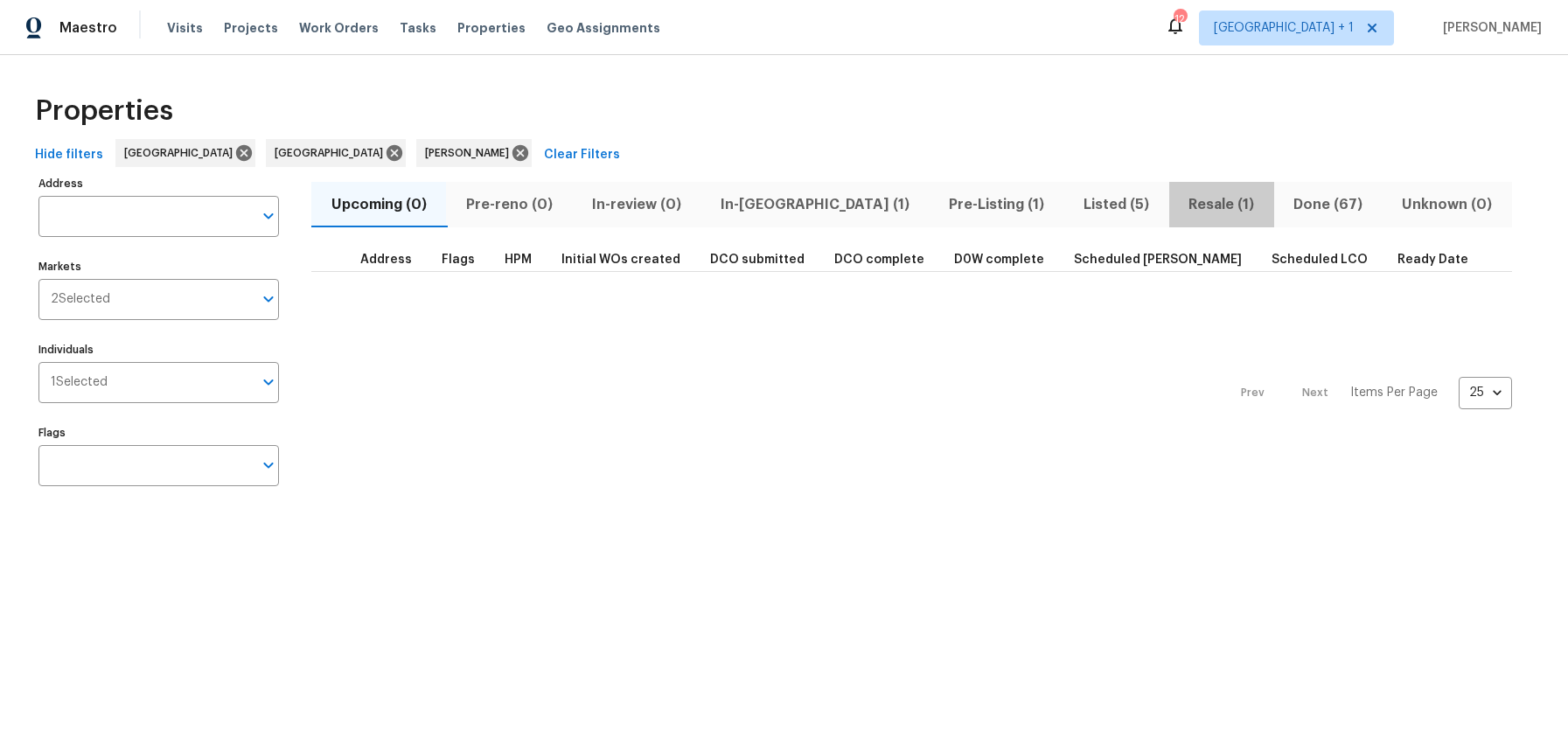
click at [1179, 204] on span "Resale (1)" at bounding box center [1221, 204] width 84 height 24
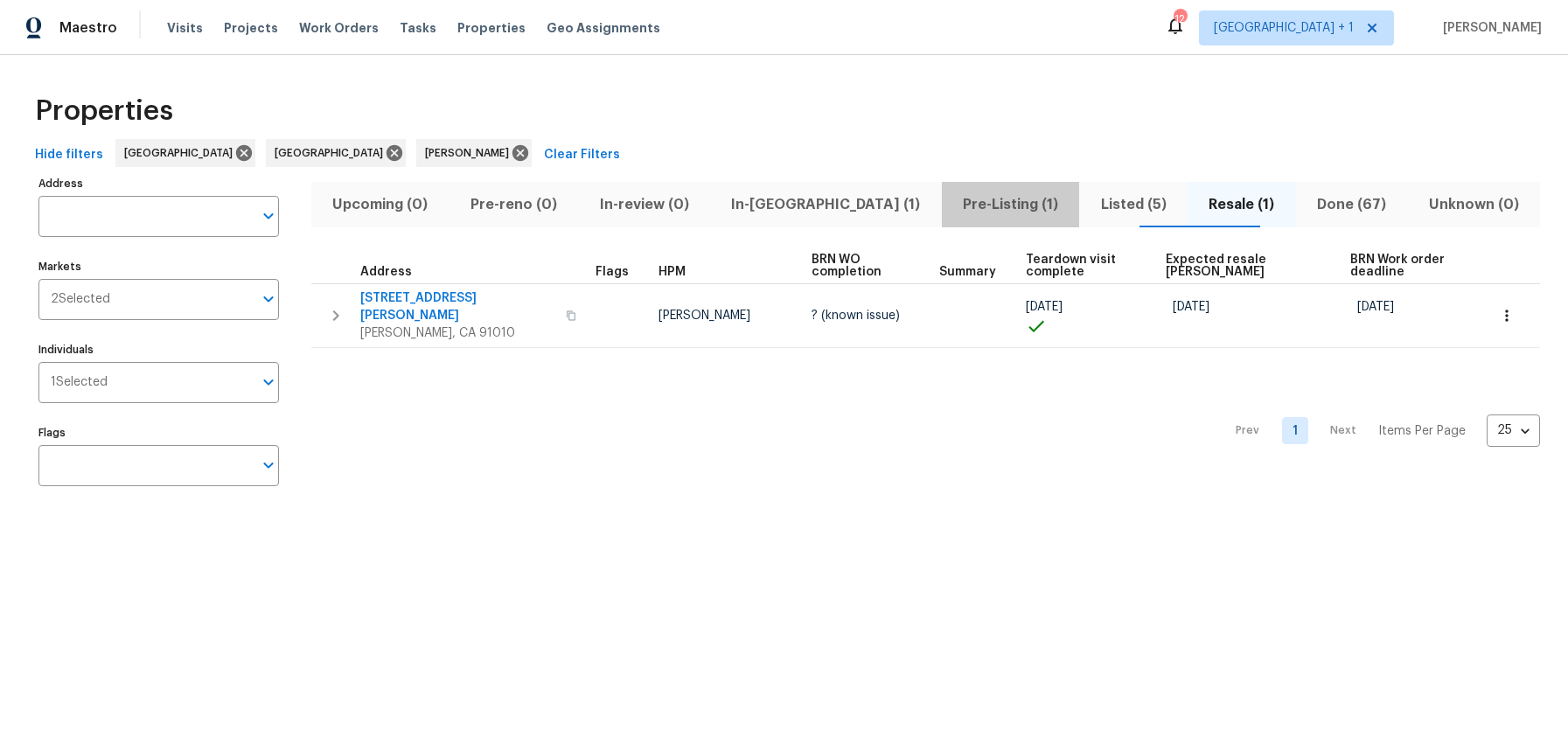
click at [952, 201] on span "Pre-Listing (1)" at bounding box center [1011, 204] width 117 height 24
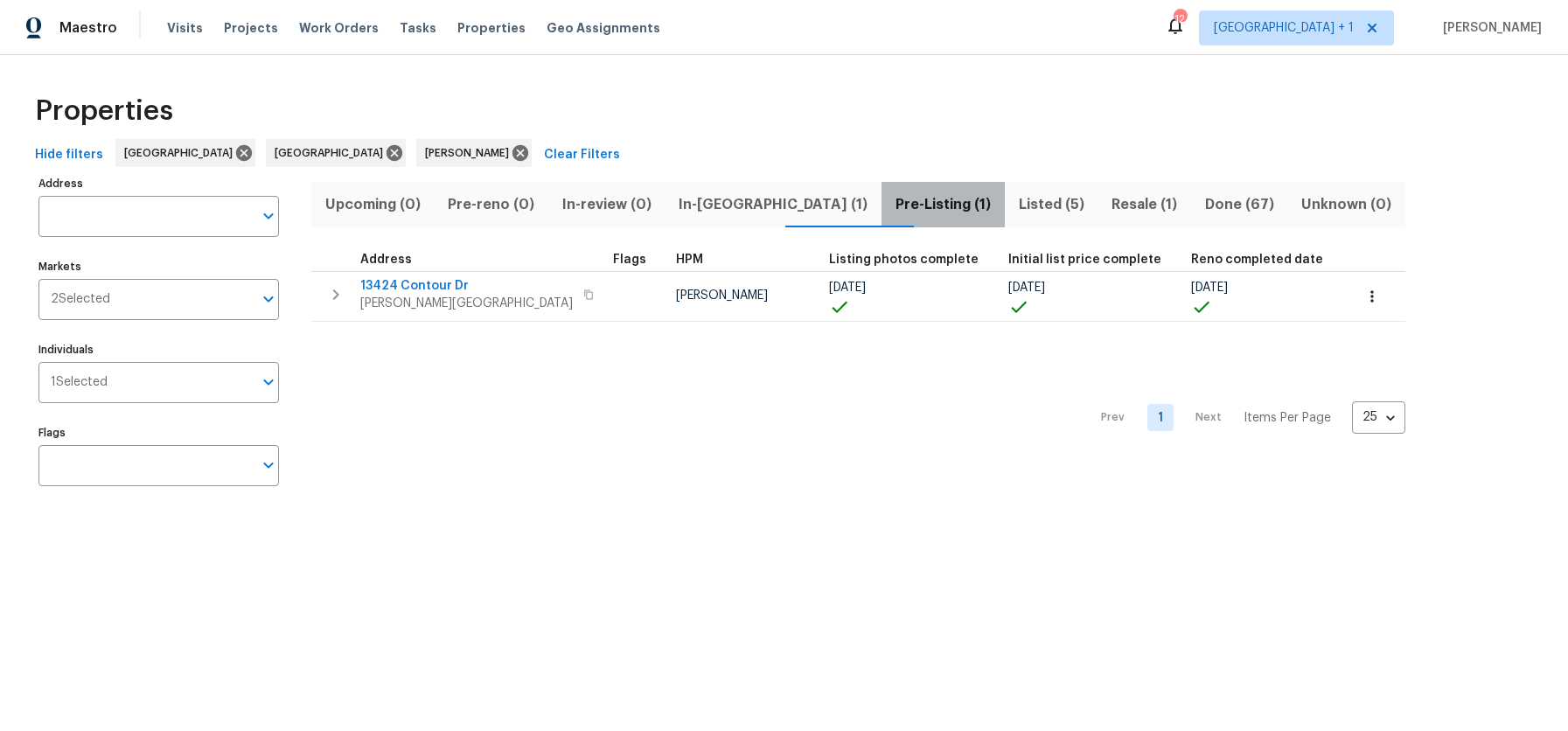
click at [892, 200] on span "Pre-Listing (1)" at bounding box center [943, 204] width 102 height 24
click at [695, 451] on div "Prev 1 Next Items Per Page 25 25 ​" at bounding box center [859, 413] width 1094 height 182
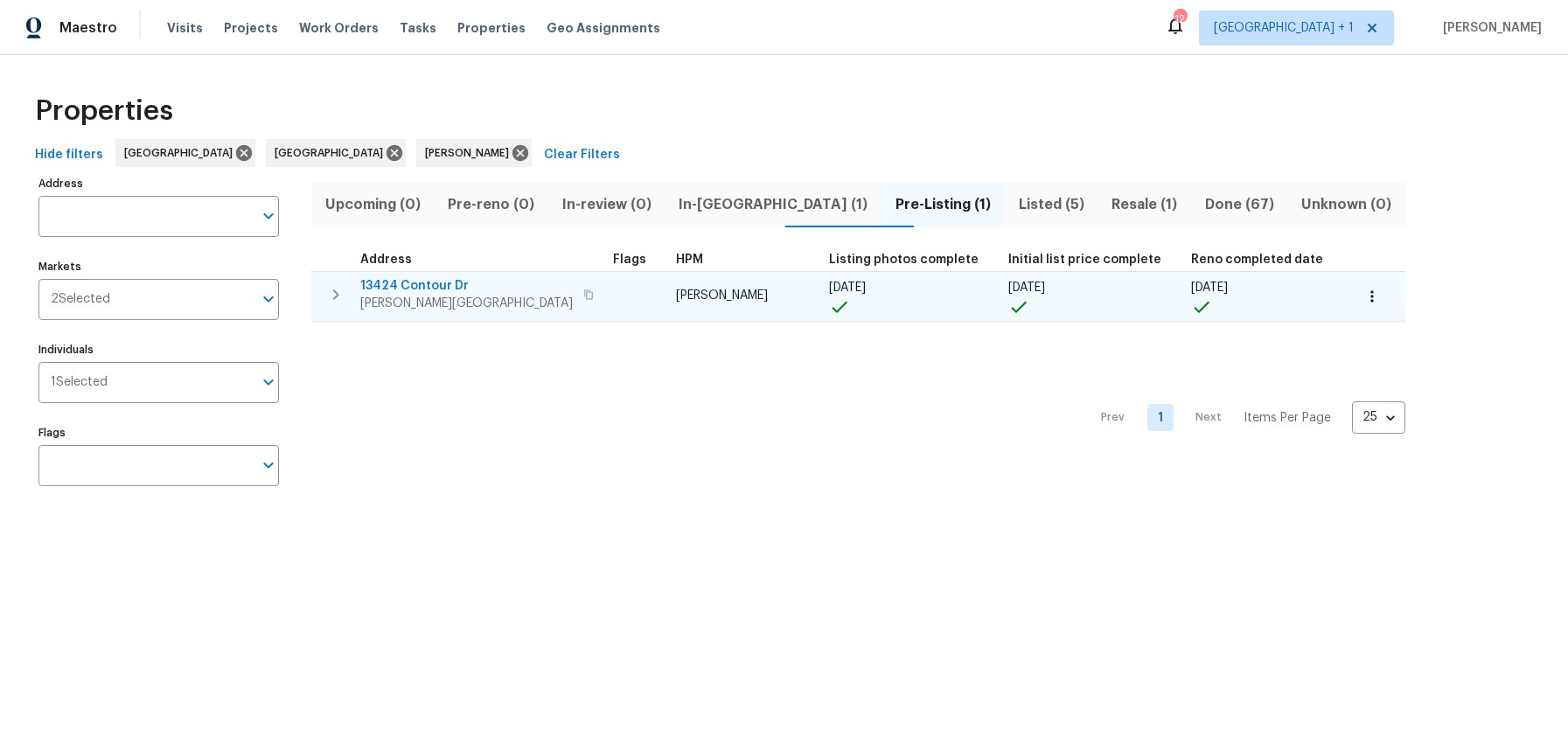
click at [584, 297] on icon "button" at bounding box center [588, 294] width 8 height 9
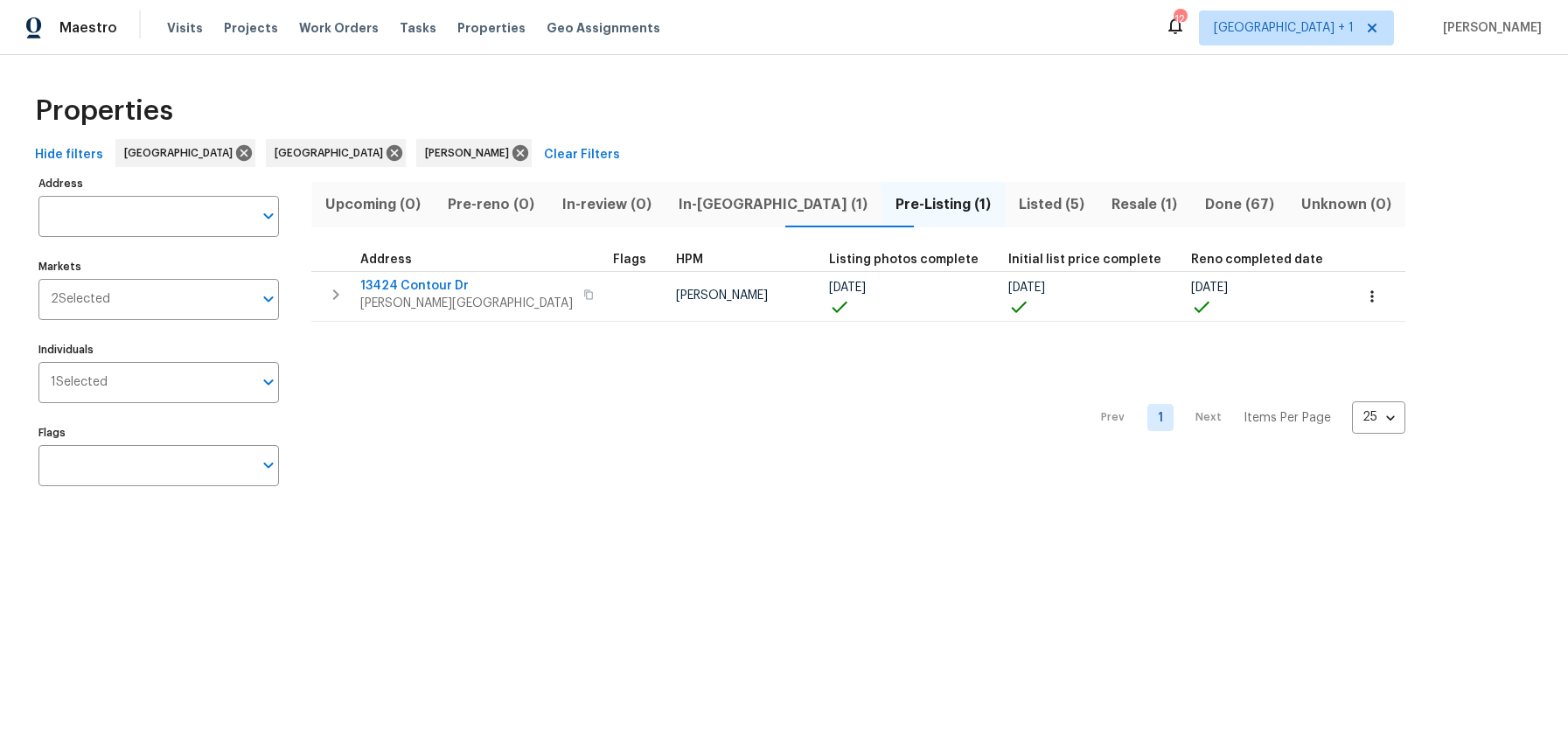
click at [1108, 201] on span "Resale (1)" at bounding box center [1144, 204] width 72 height 24
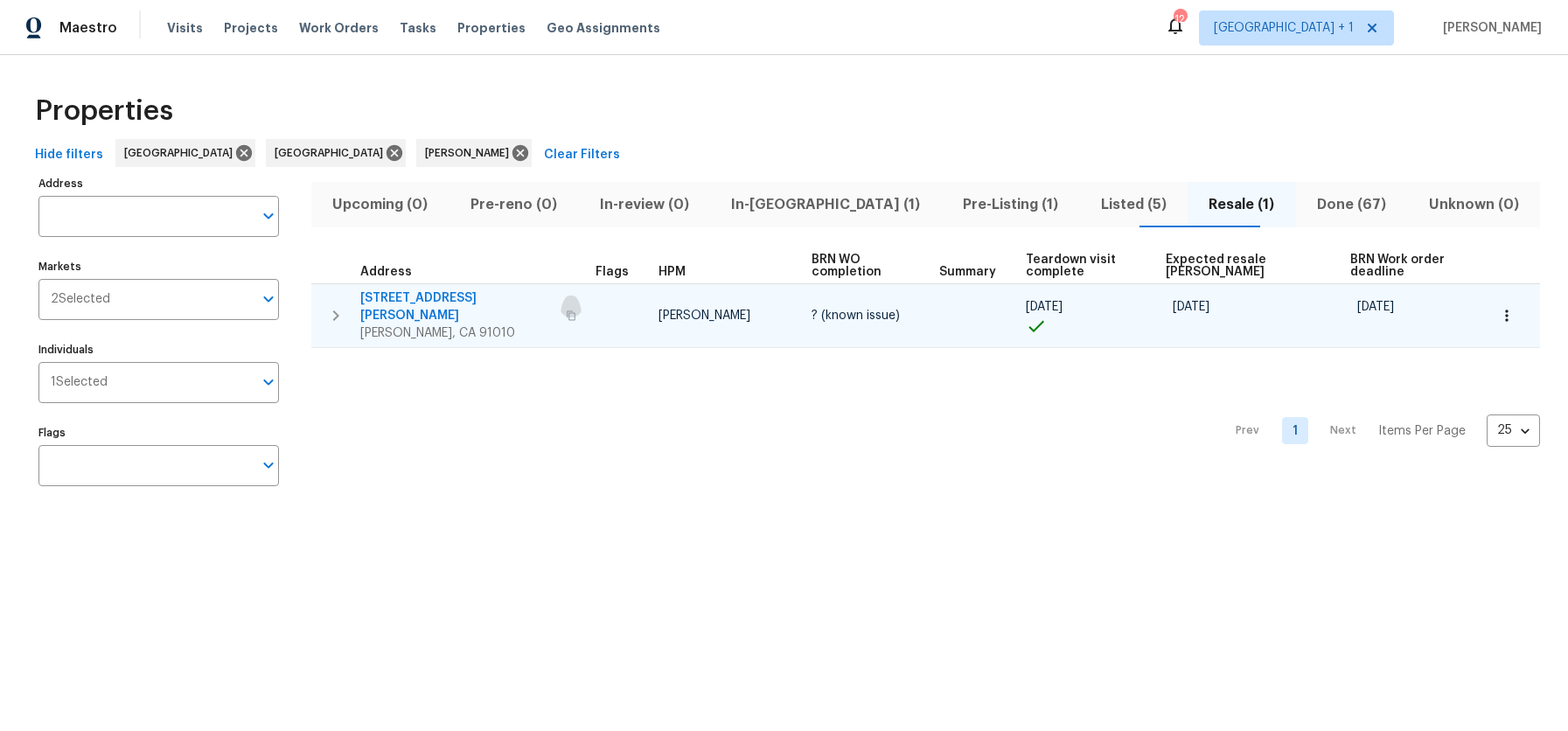
click at [567, 311] on icon "button" at bounding box center [570, 315] width 8 height 9
